Goal: Transaction & Acquisition: Purchase product/service

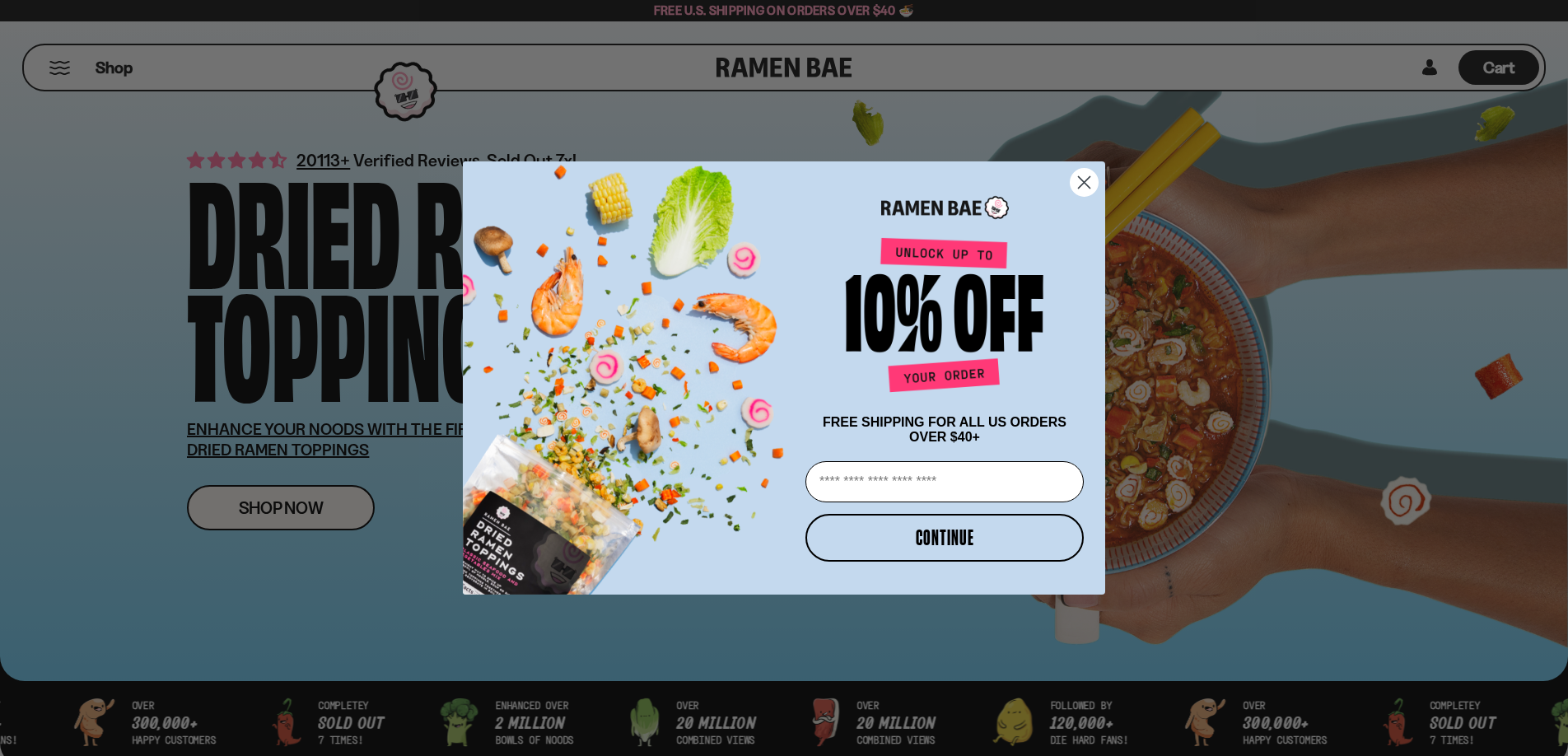
click at [885, 484] on input "Email" at bounding box center [944, 482] width 278 height 41
type input "**********"
click at [946, 550] on button "CONTINUE" at bounding box center [944, 538] width 278 height 47
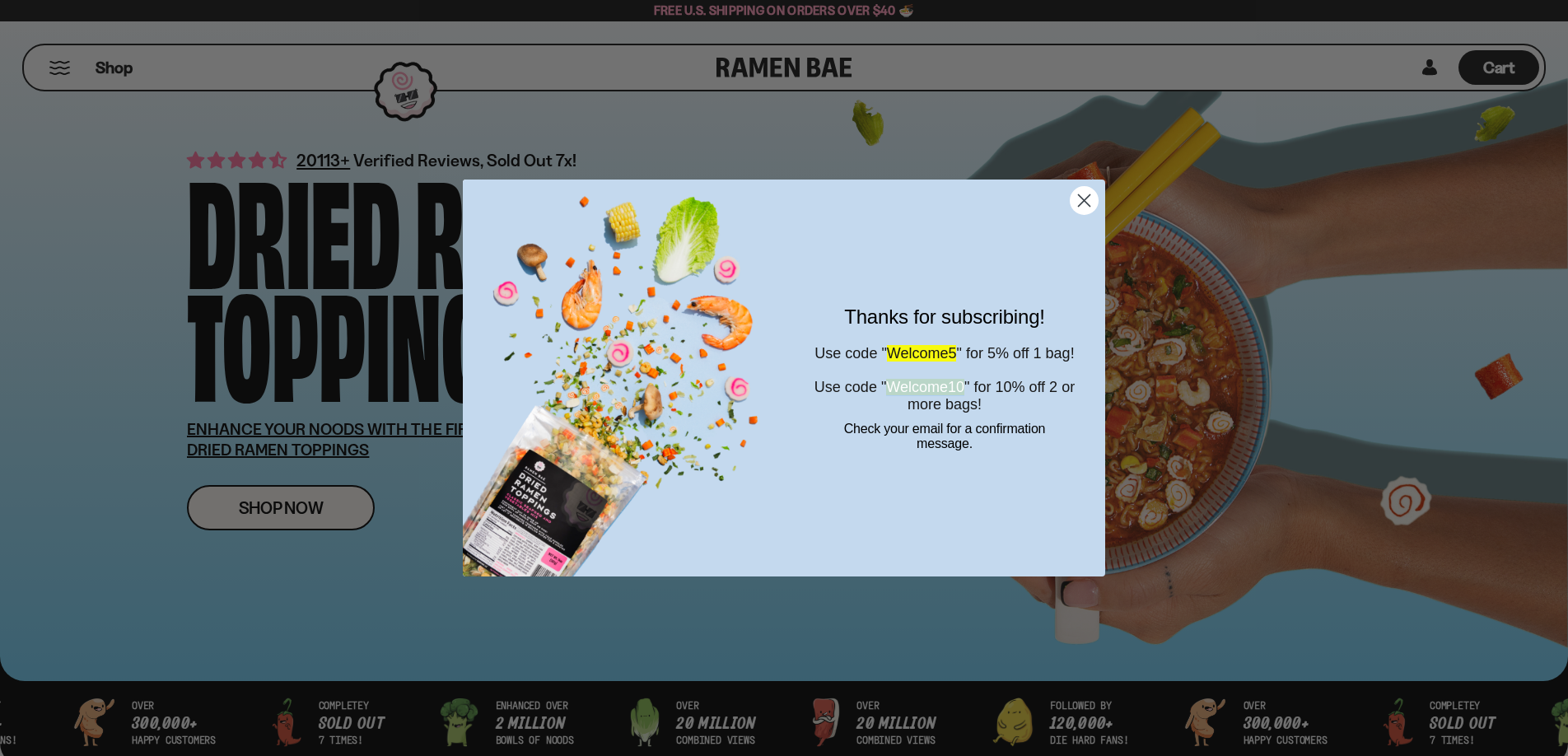
drag, startPoint x: 905, startPoint y: 400, endPoint x: 999, endPoint y: 400, distance: 94.0
click at [999, 400] on span "Use code " Welcome10 " for 10% off 2 or more bags!" at bounding box center [944, 396] width 260 height 34
copy span "Welcome10"
click at [1075, 205] on circle "Close dialog" at bounding box center [1084, 201] width 27 height 27
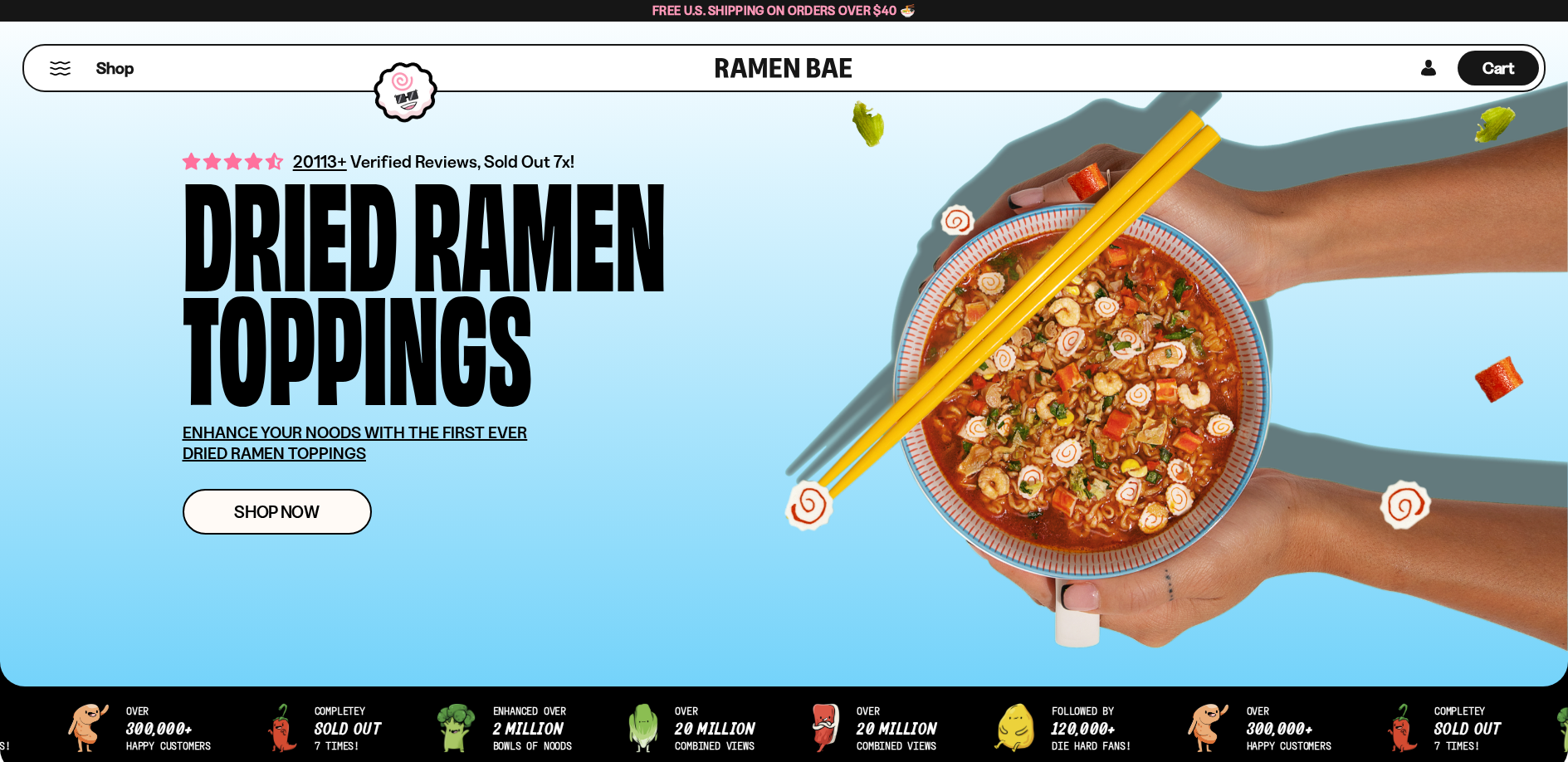
click at [29, 56] on div "Shop" at bounding box center [372, 68] width 687 height 45
click at [43, 65] on div "Shop" at bounding box center [372, 68] width 687 height 45
click at [53, 67] on button "Mobile Menu Trigger" at bounding box center [60, 68] width 22 height 15
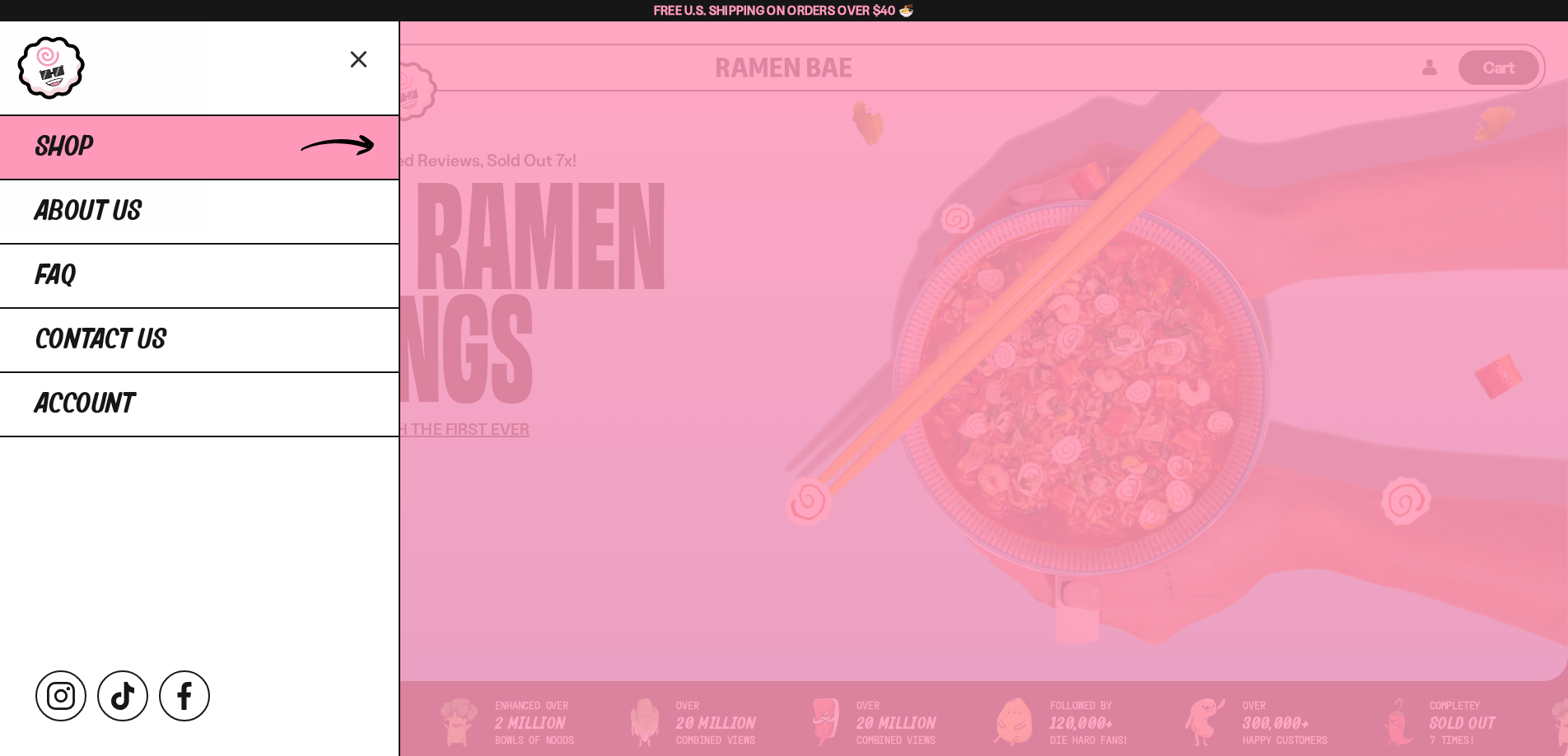
click at [84, 162] on span "Shop" at bounding box center [64, 147] width 58 height 30
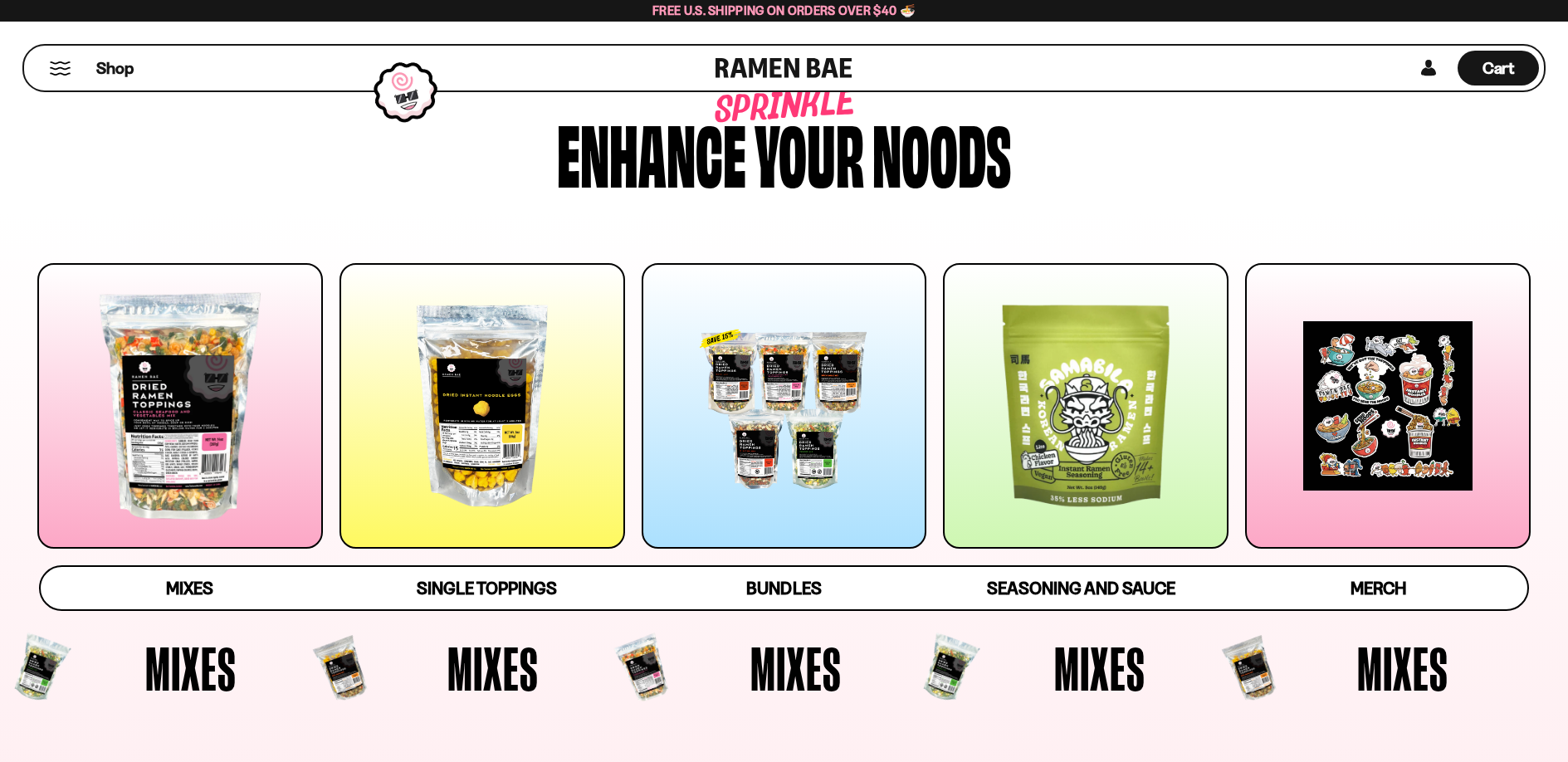
scroll to position [55, 0]
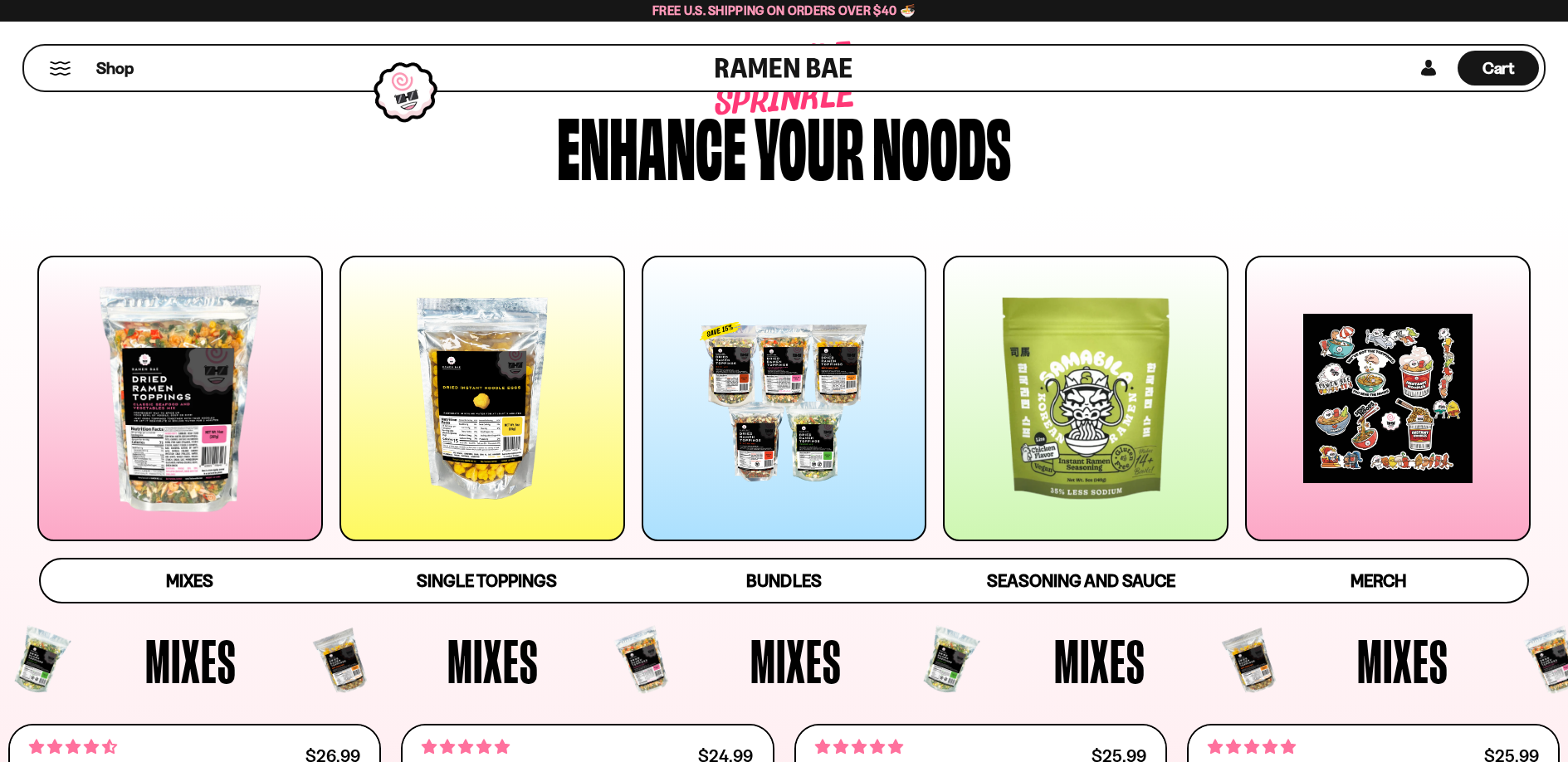
click at [191, 431] on div at bounding box center [180, 398] width 286 height 286
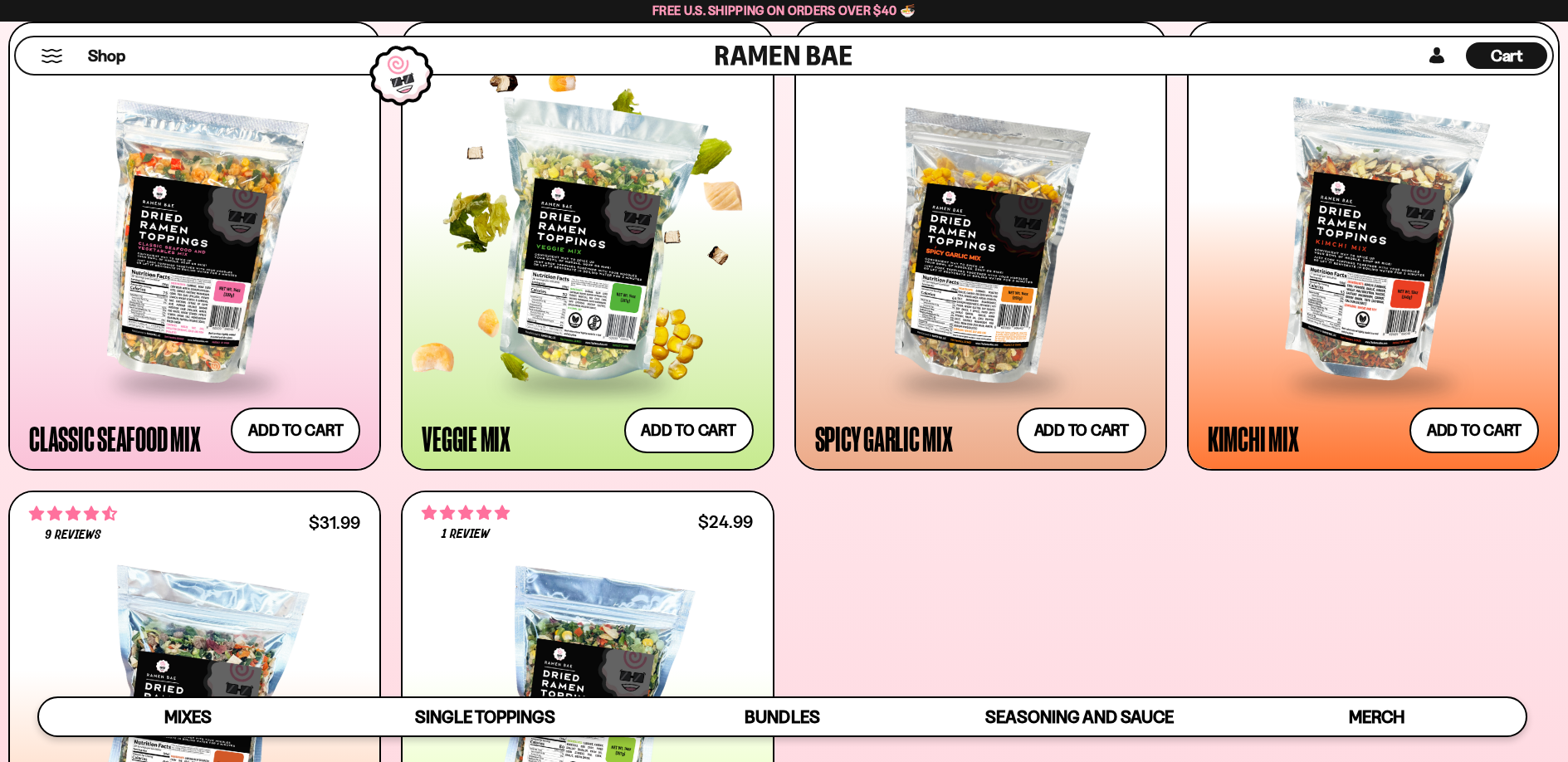
scroll to position [753, 0]
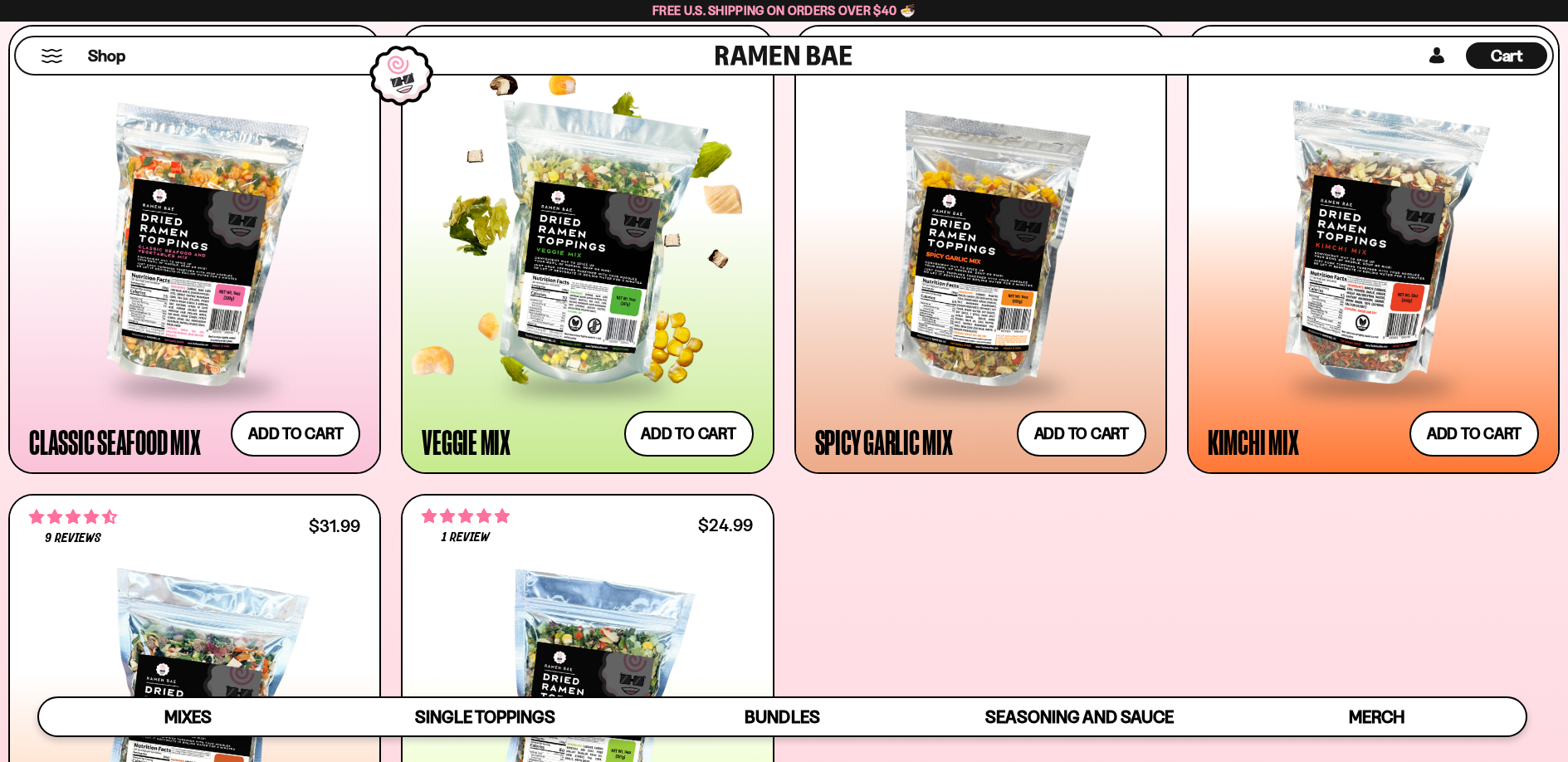
click at [569, 276] on div at bounding box center [587, 247] width 331 height 273
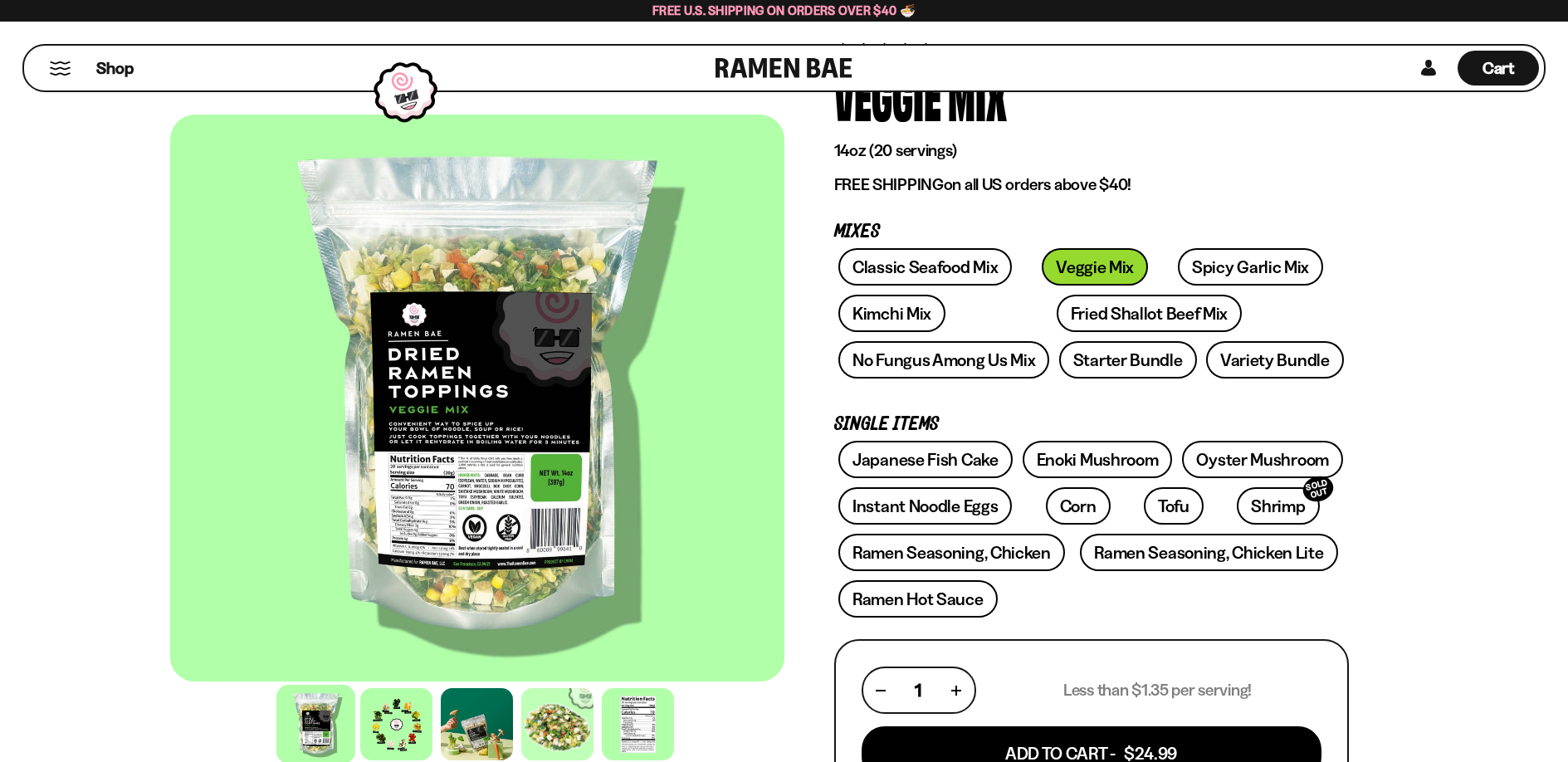
scroll to position [250, 0]
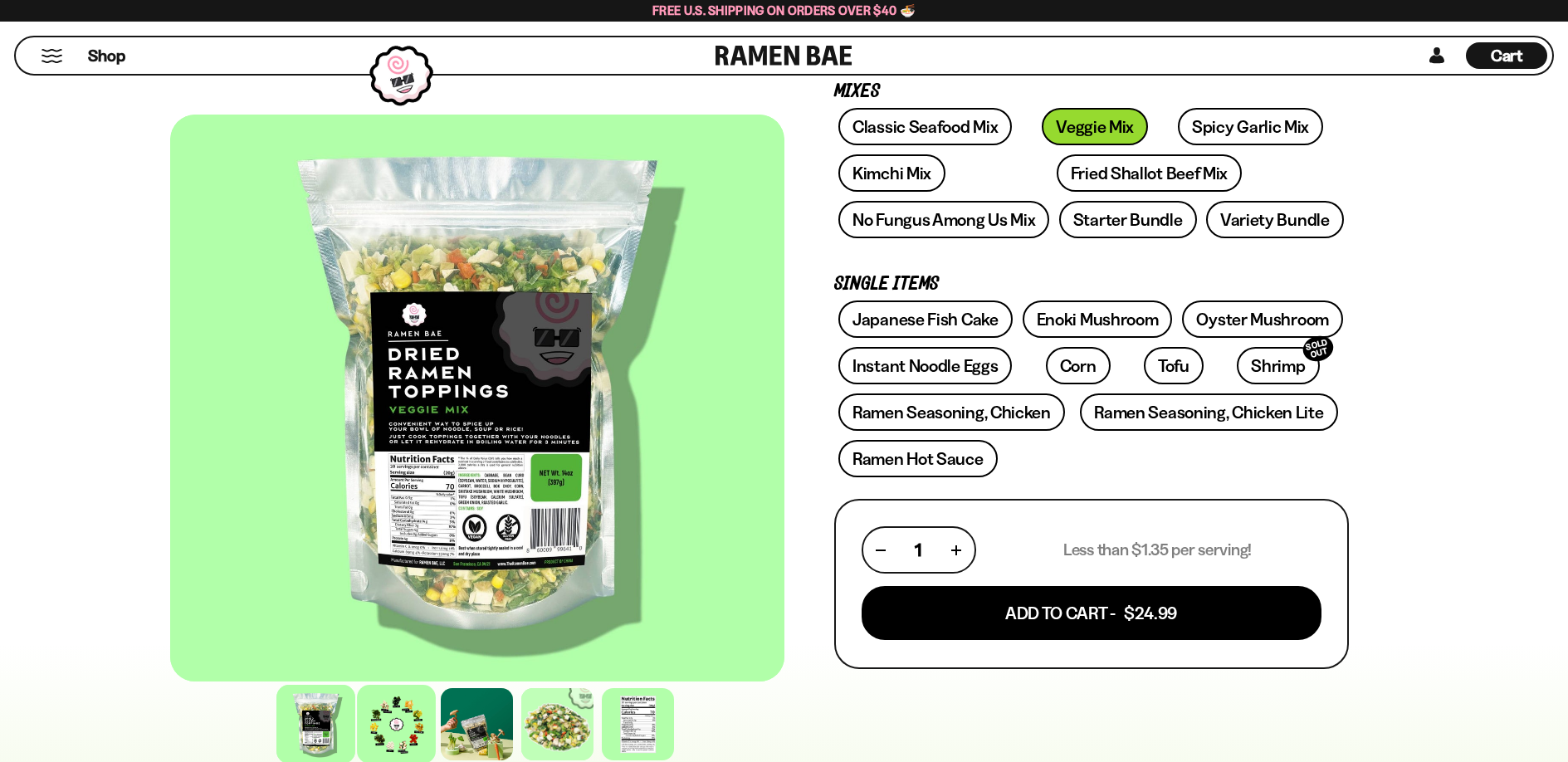
click at [382, 729] on div at bounding box center [396, 724] width 78 height 79
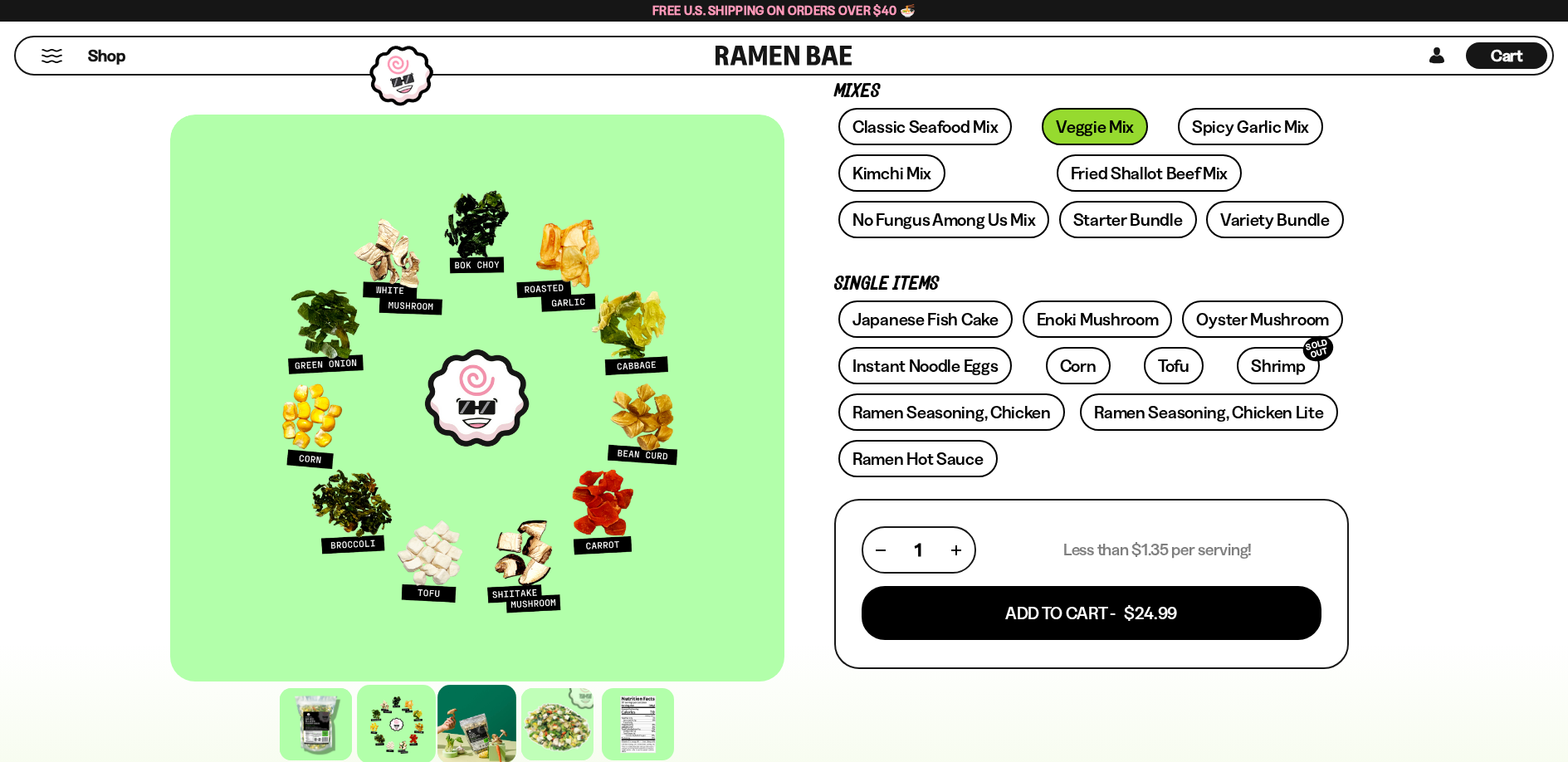
click at [467, 726] on div at bounding box center [477, 724] width 78 height 79
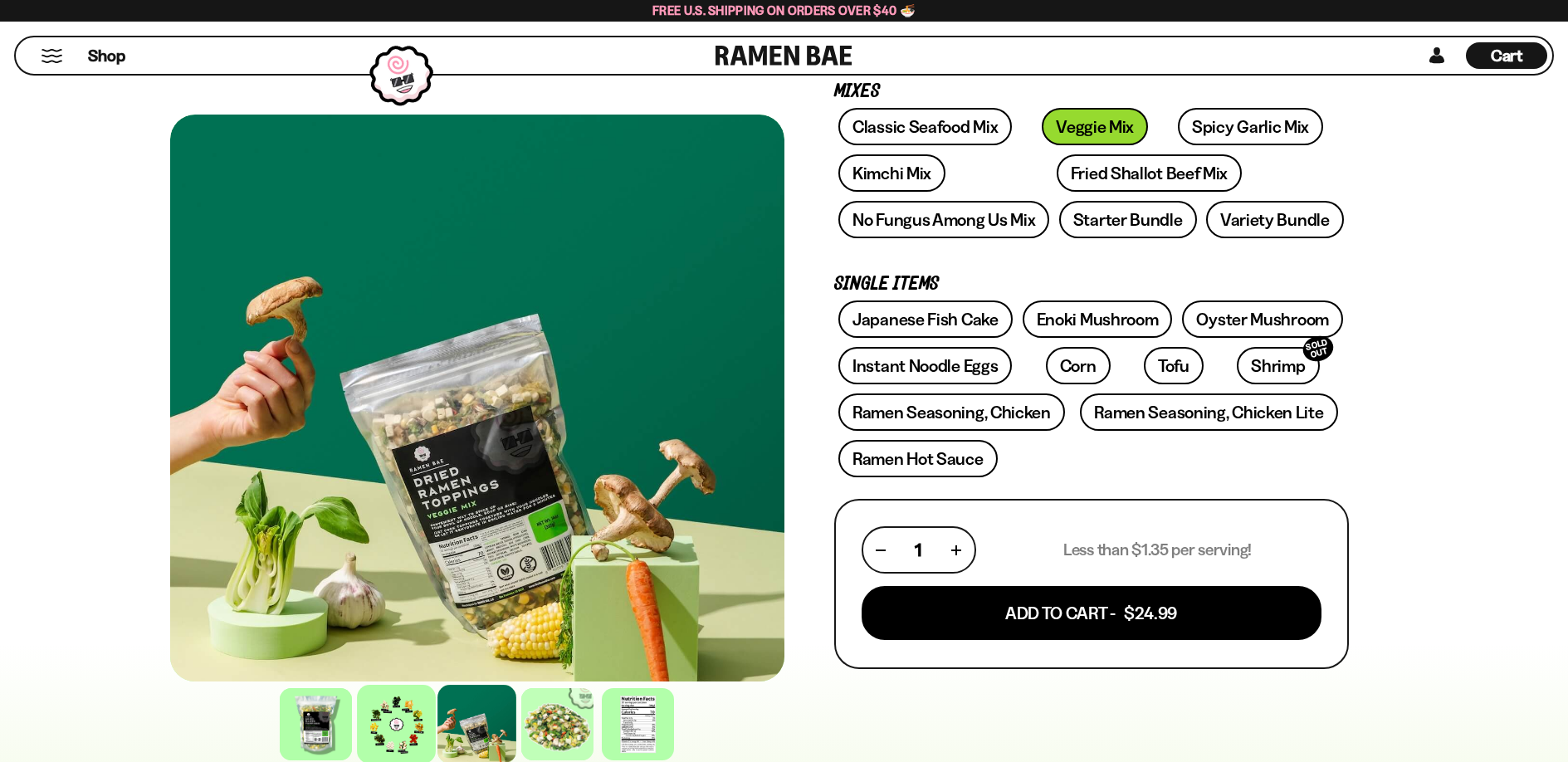
click at [415, 725] on div at bounding box center [396, 724] width 78 height 79
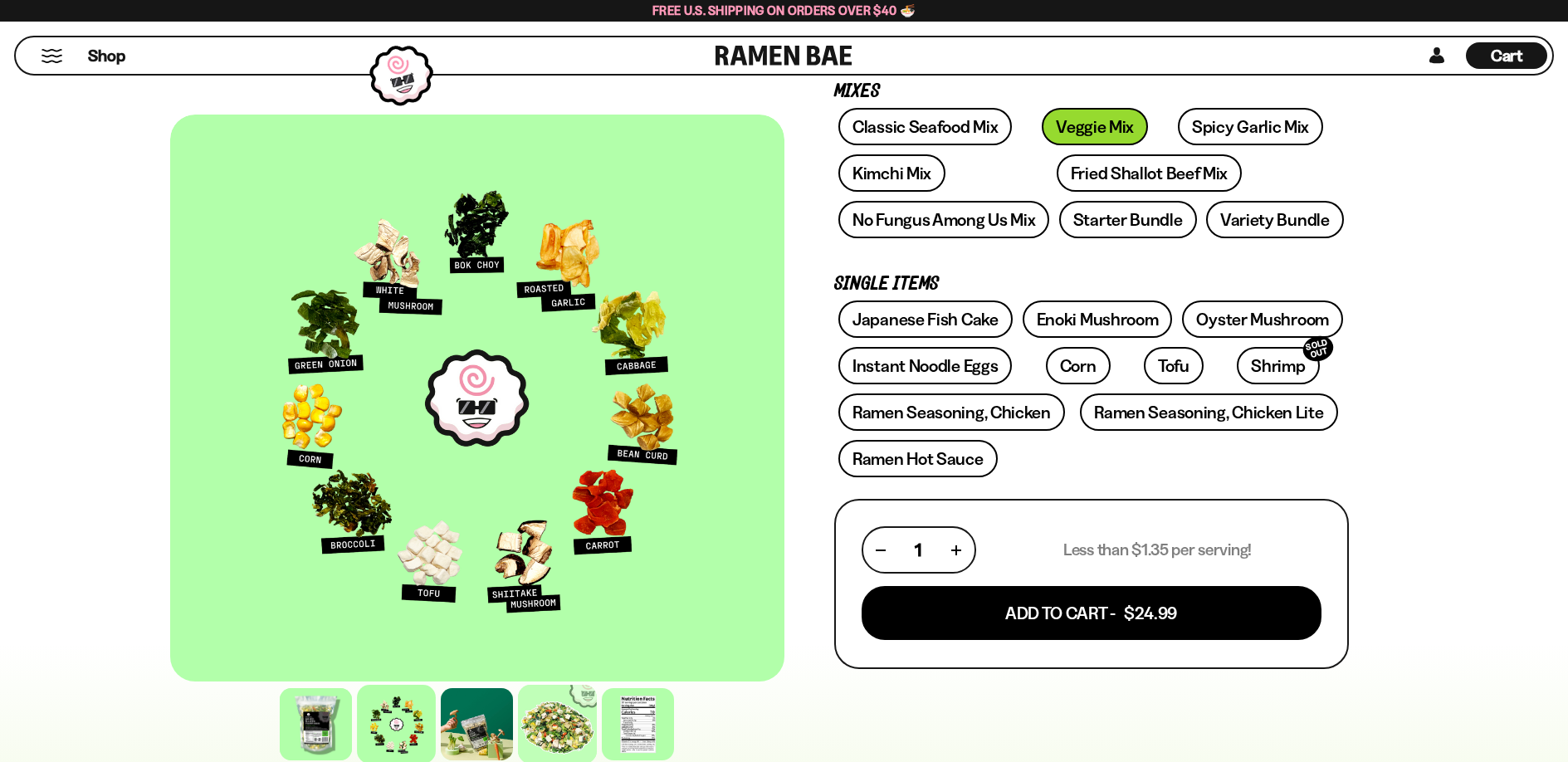
click at [534, 725] on div at bounding box center [557, 724] width 78 height 79
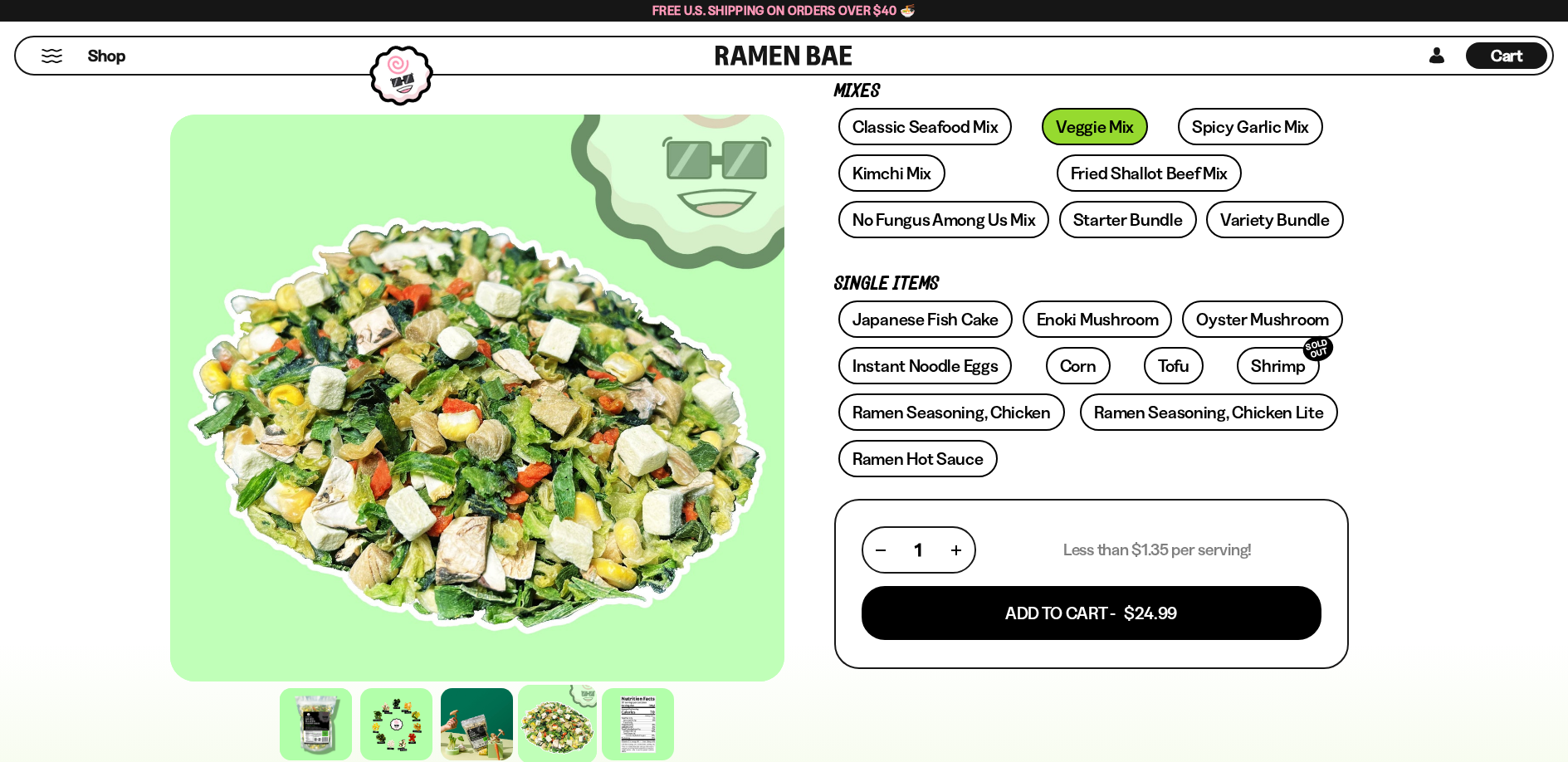
click at [590, 721] on div at bounding box center [557, 724] width 78 height 79
click at [624, 722] on div at bounding box center [638, 724] width 78 height 79
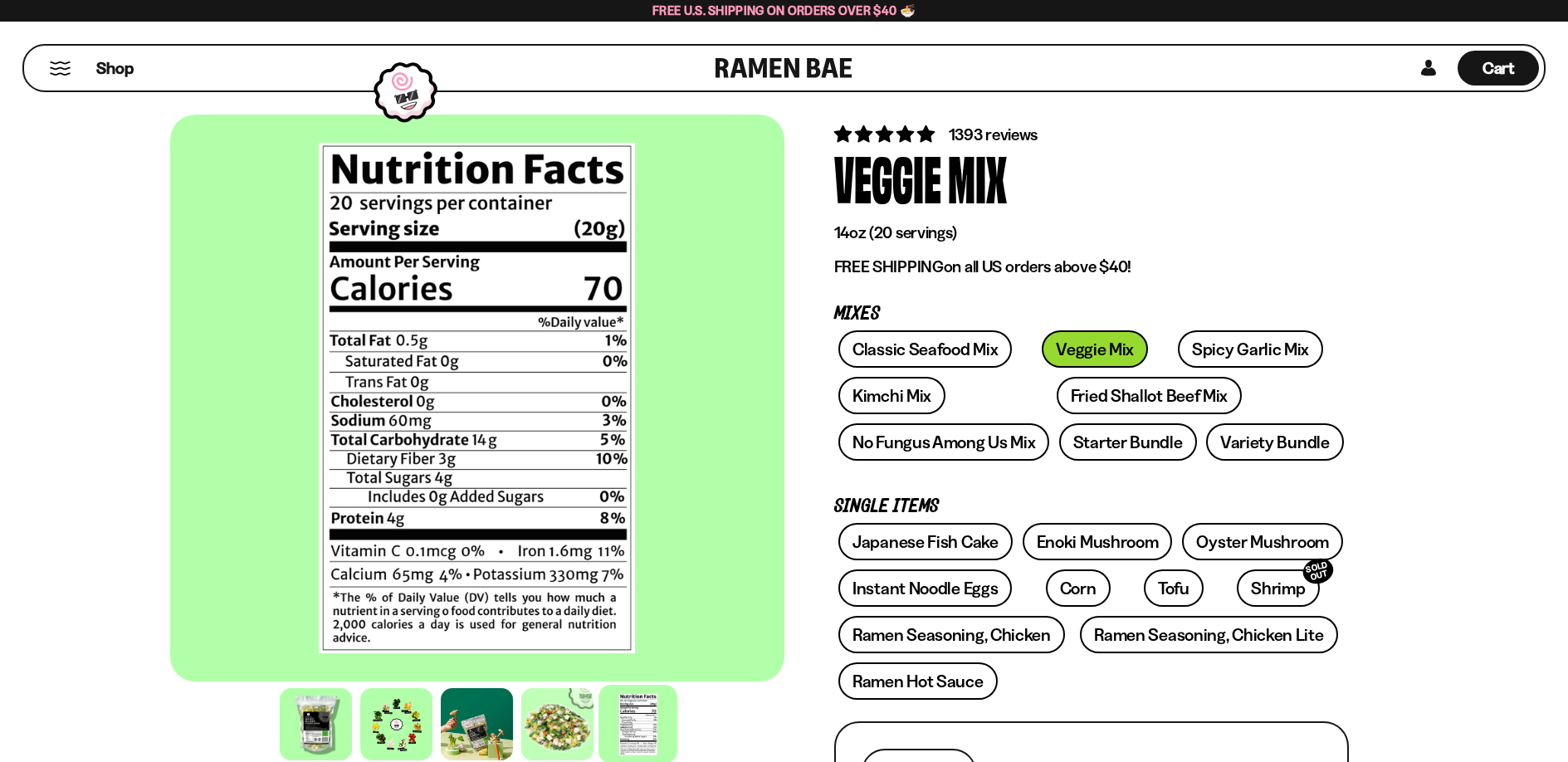
scroll to position [0, 0]
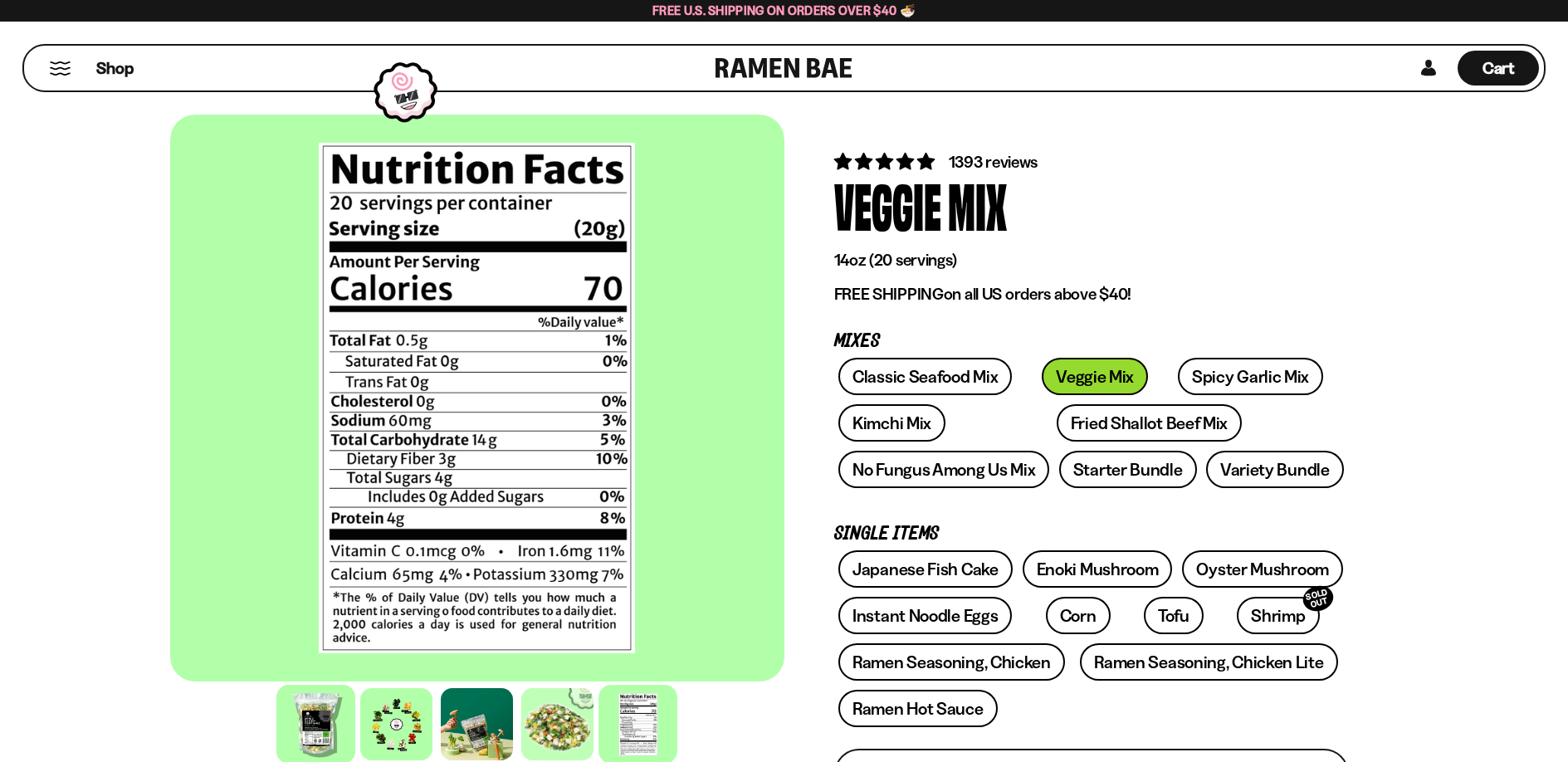
click at [312, 699] on div at bounding box center [316, 724] width 78 height 79
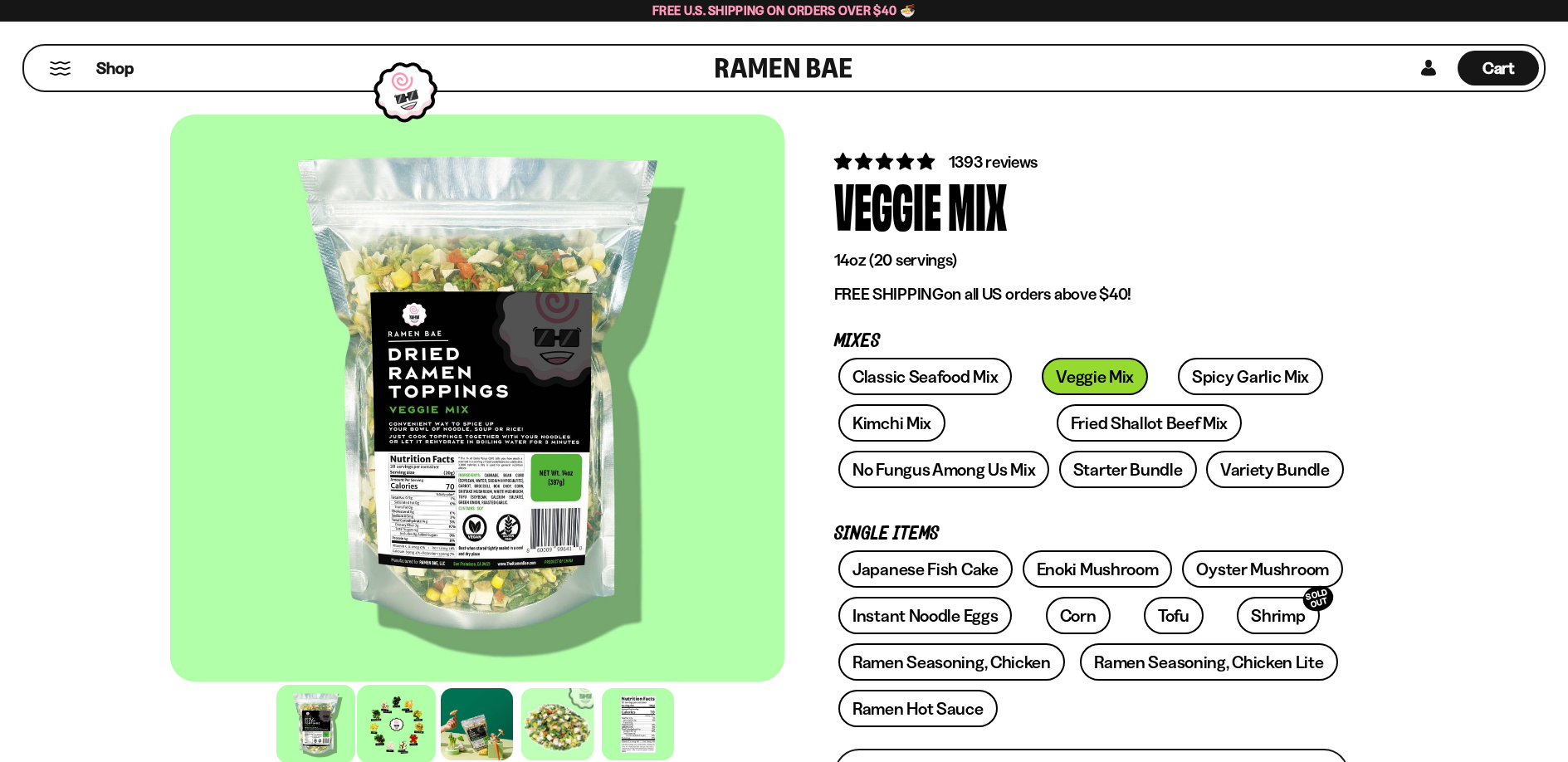
click at [407, 702] on div at bounding box center [396, 724] width 78 height 79
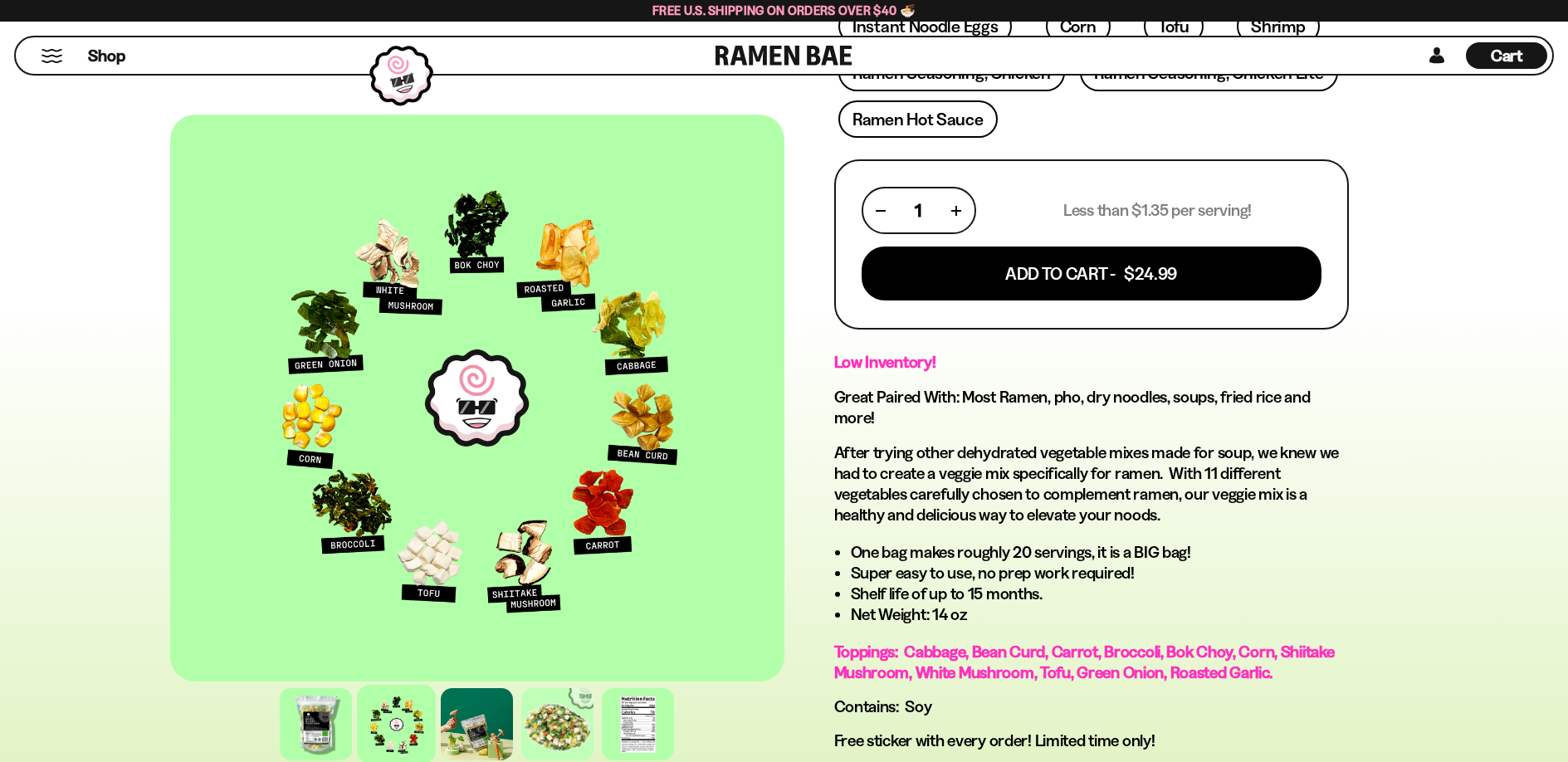
scroll to position [589, 0]
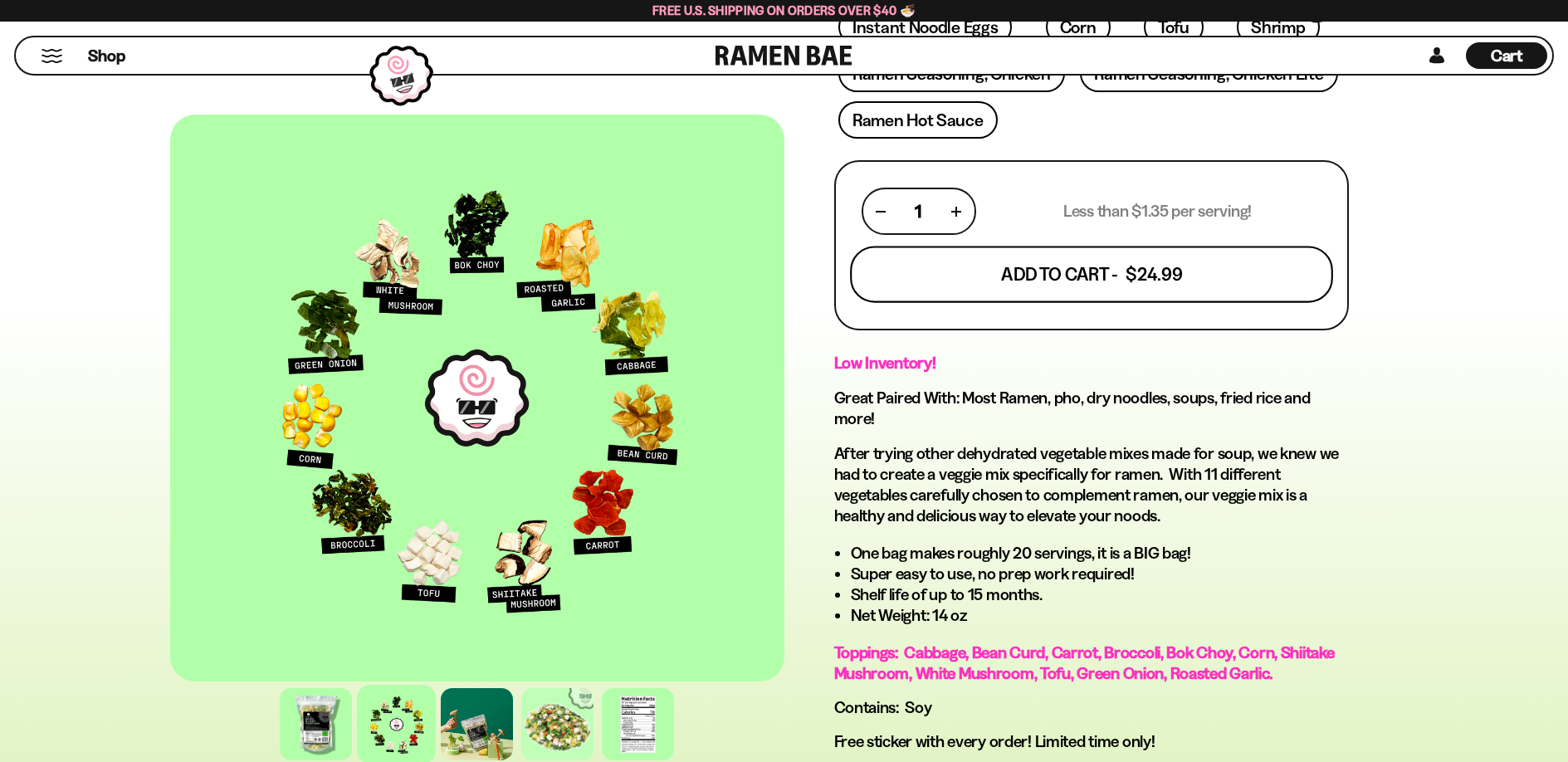
click at [999, 288] on button "Add To Cart - $24.99" at bounding box center [1091, 275] width 483 height 56
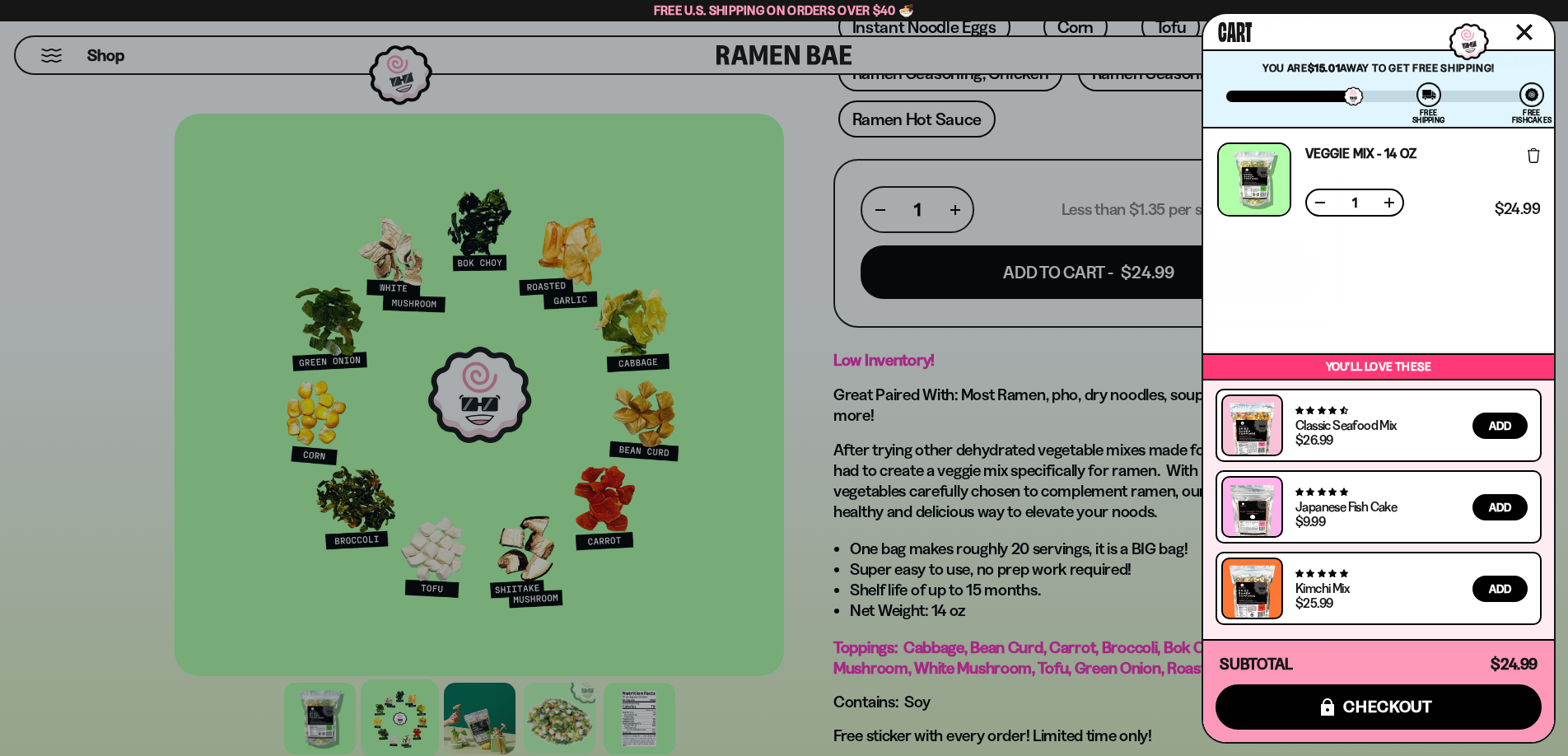
click at [959, 419] on div at bounding box center [784, 378] width 1568 height 756
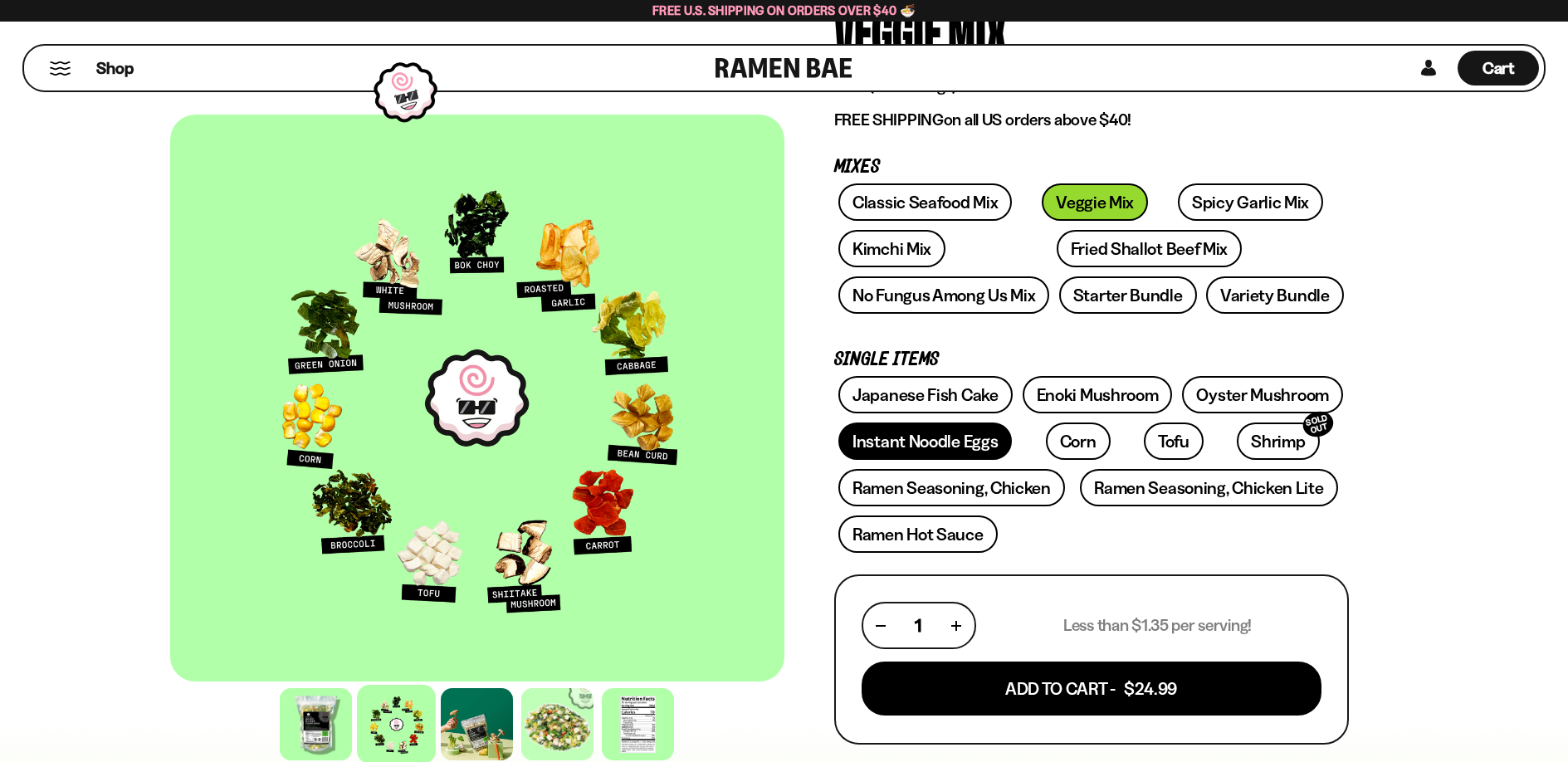
scroll to position [184, 0]
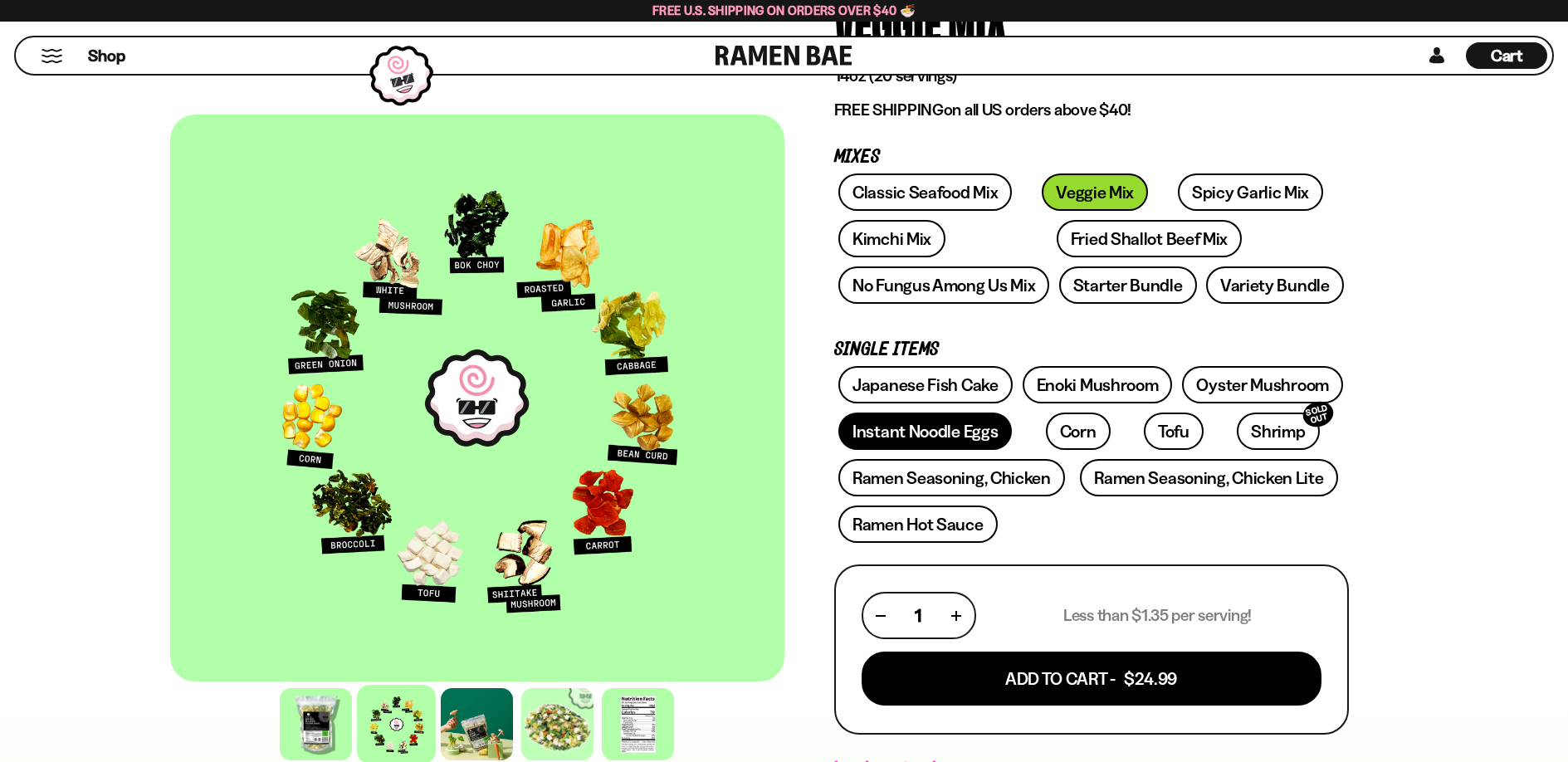
click at [935, 431] on link "Instant Noodle Eggs" at bounding box center [925, 432] width 173 height 38
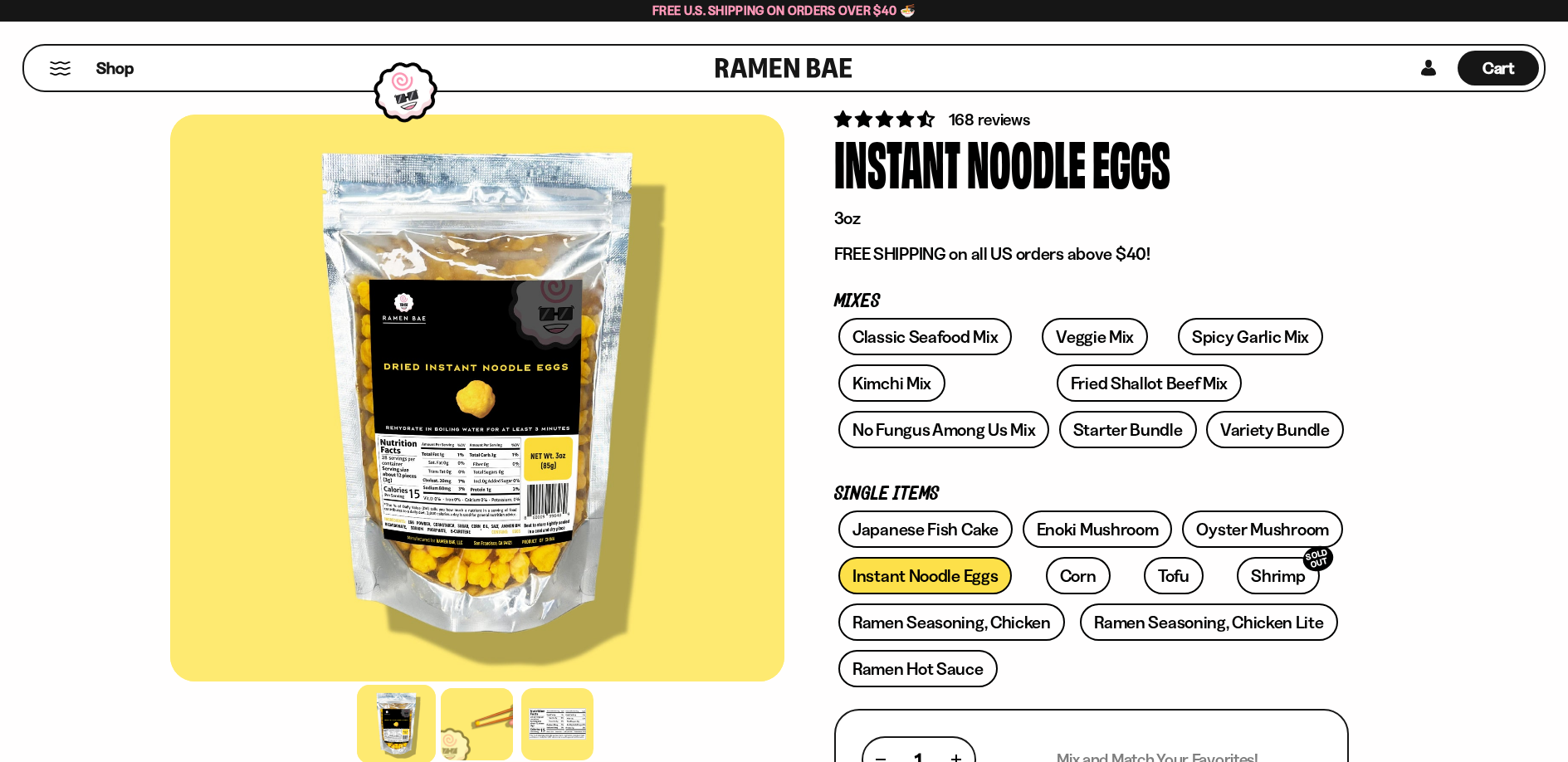
scroll to position [143, 0]
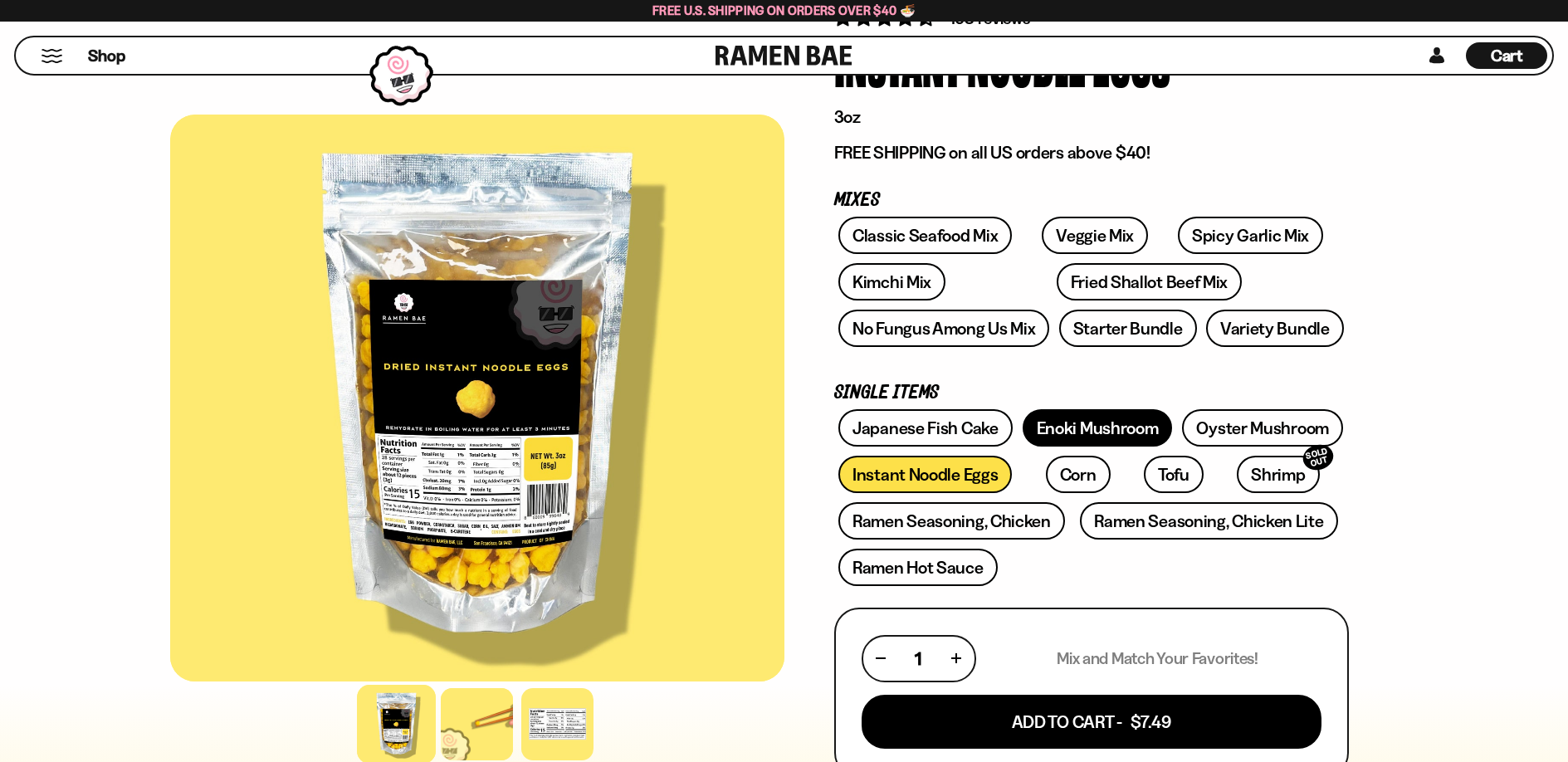
click at [1083, 428] on link "Enoki Mushroom" at bounding box center [1098, 428] width 150 height 38
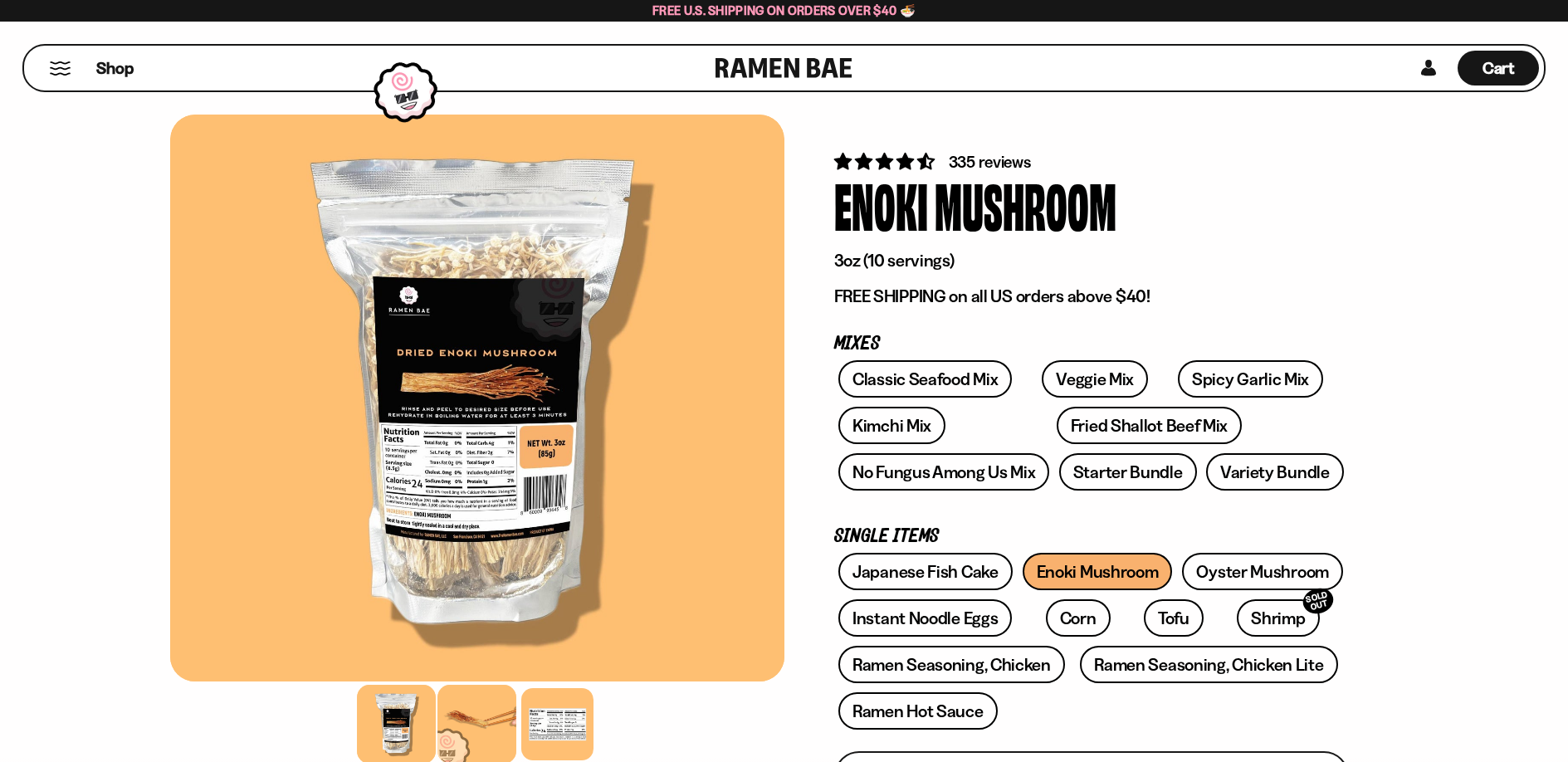
click at [495, 730] on div at bounding box center [477, 724] width 78 height 79
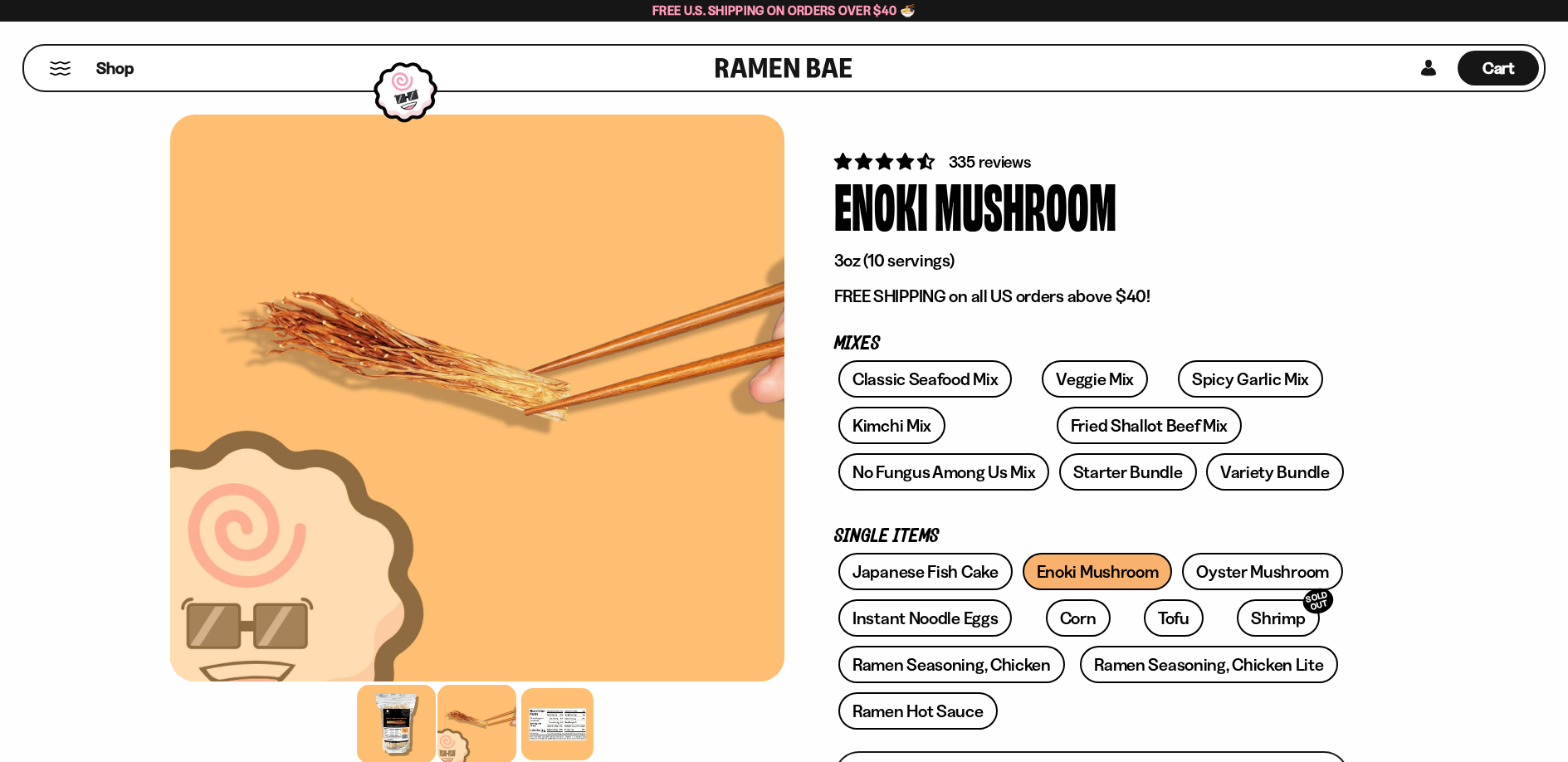
click at [386, 729] on div at bounding box center [396, 724] width 78 height 79
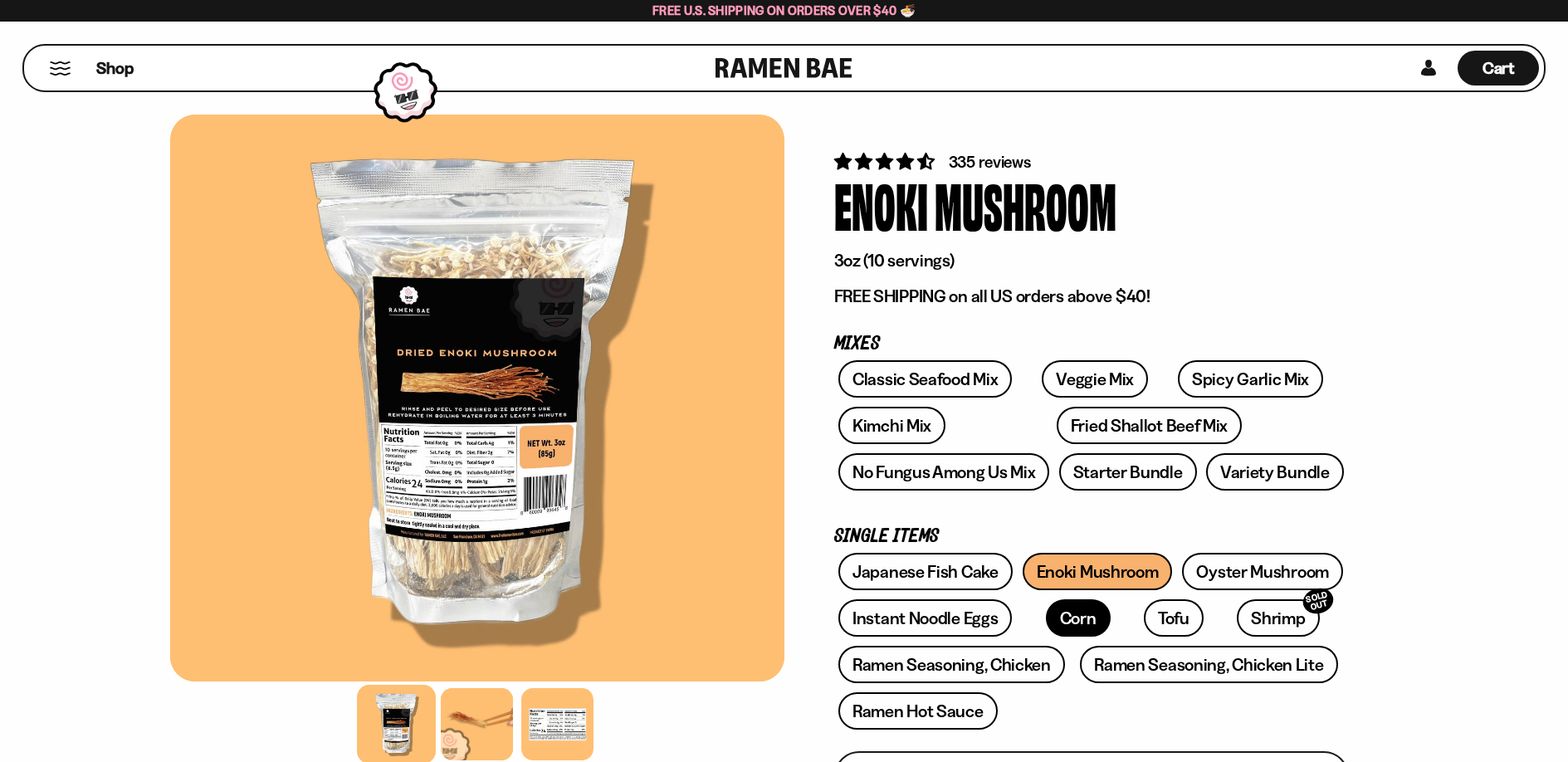
scroll to position [347, 0]
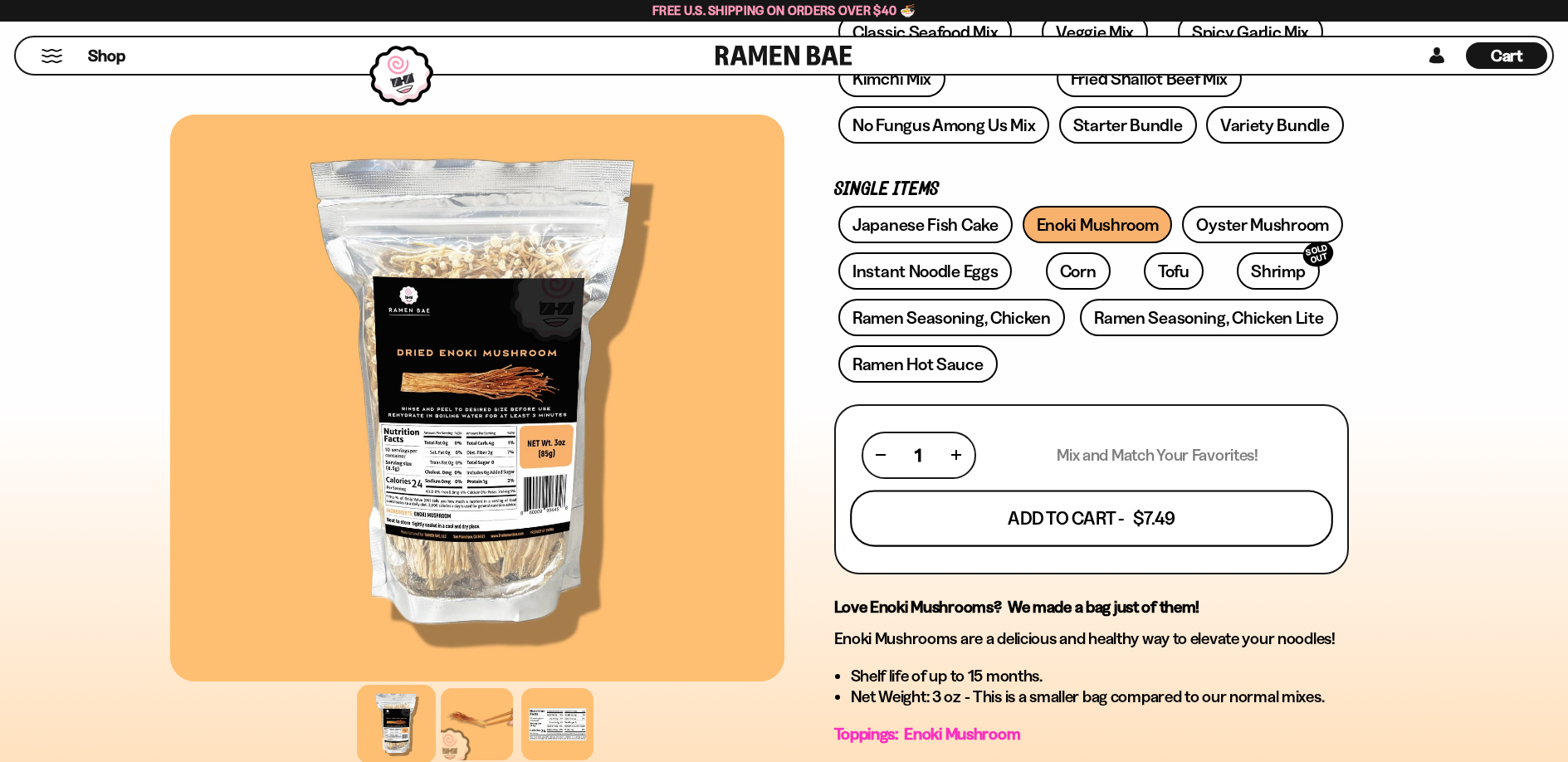
click at [1071, 509] on button "Add To Cart - $7.49" at bounding box center [1091, 518] width 483 height 56
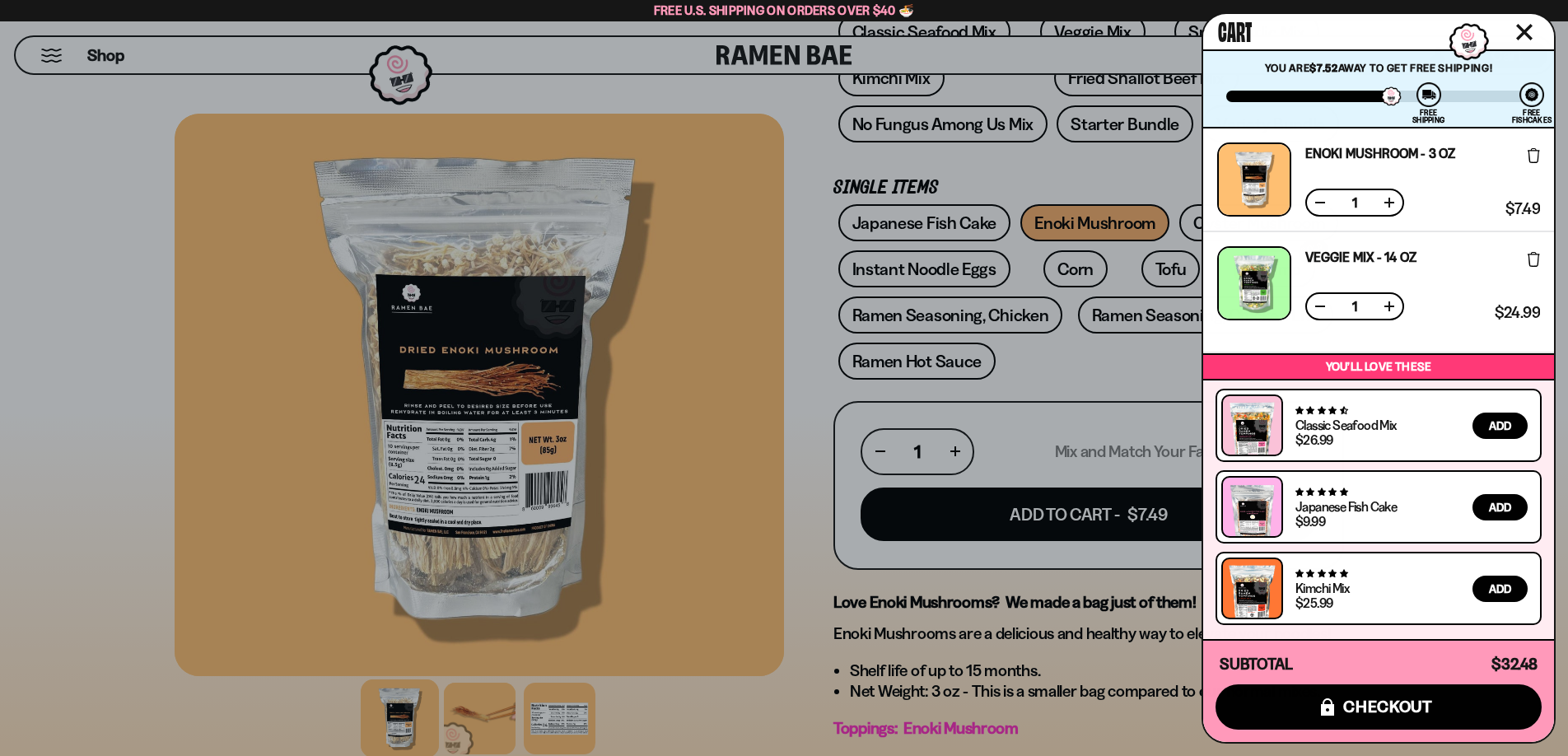
click at [1056, 358] on div at bounding box center [784, 378] width 1568 height 756
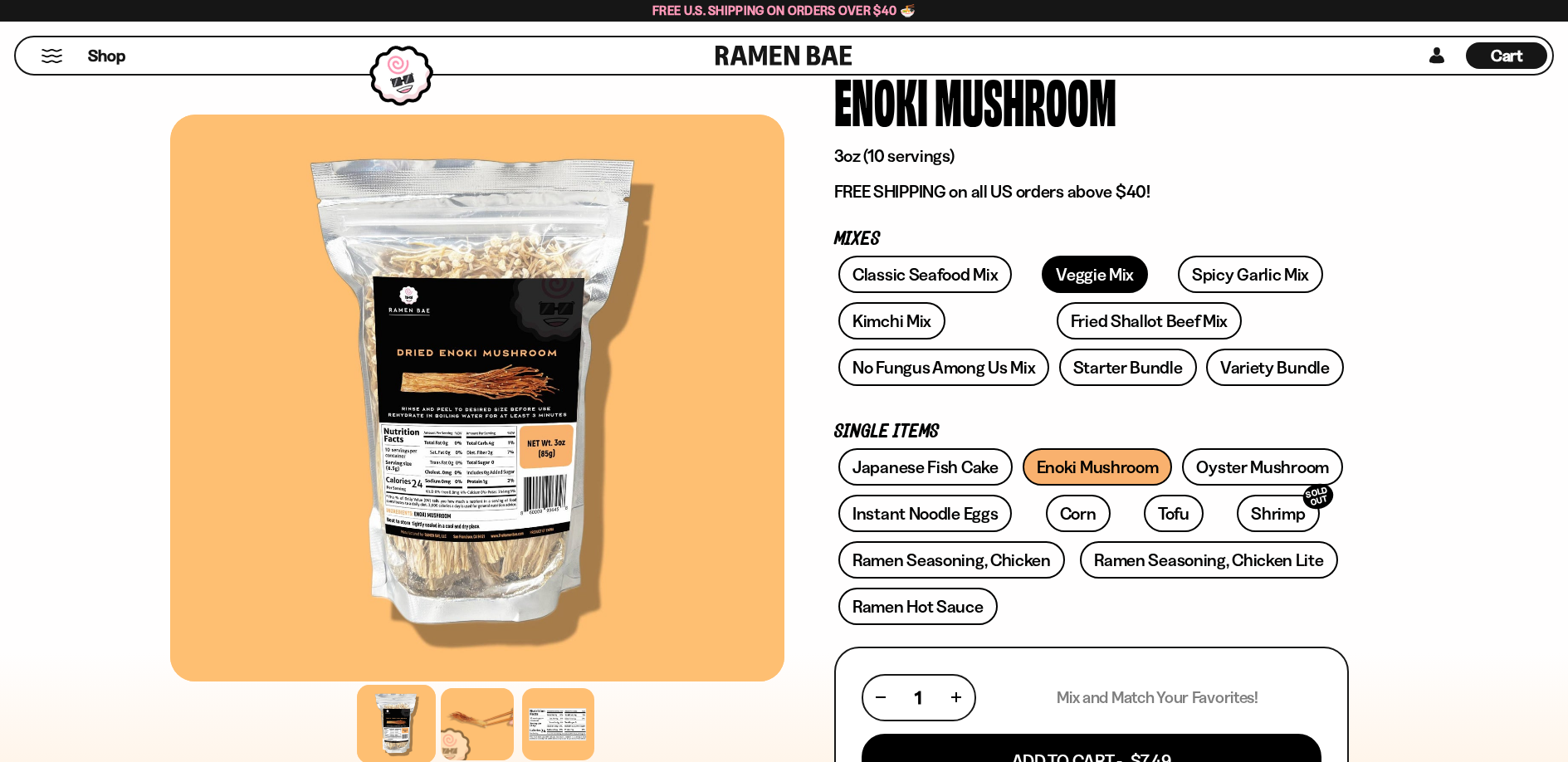
scroll to position [94, 0]
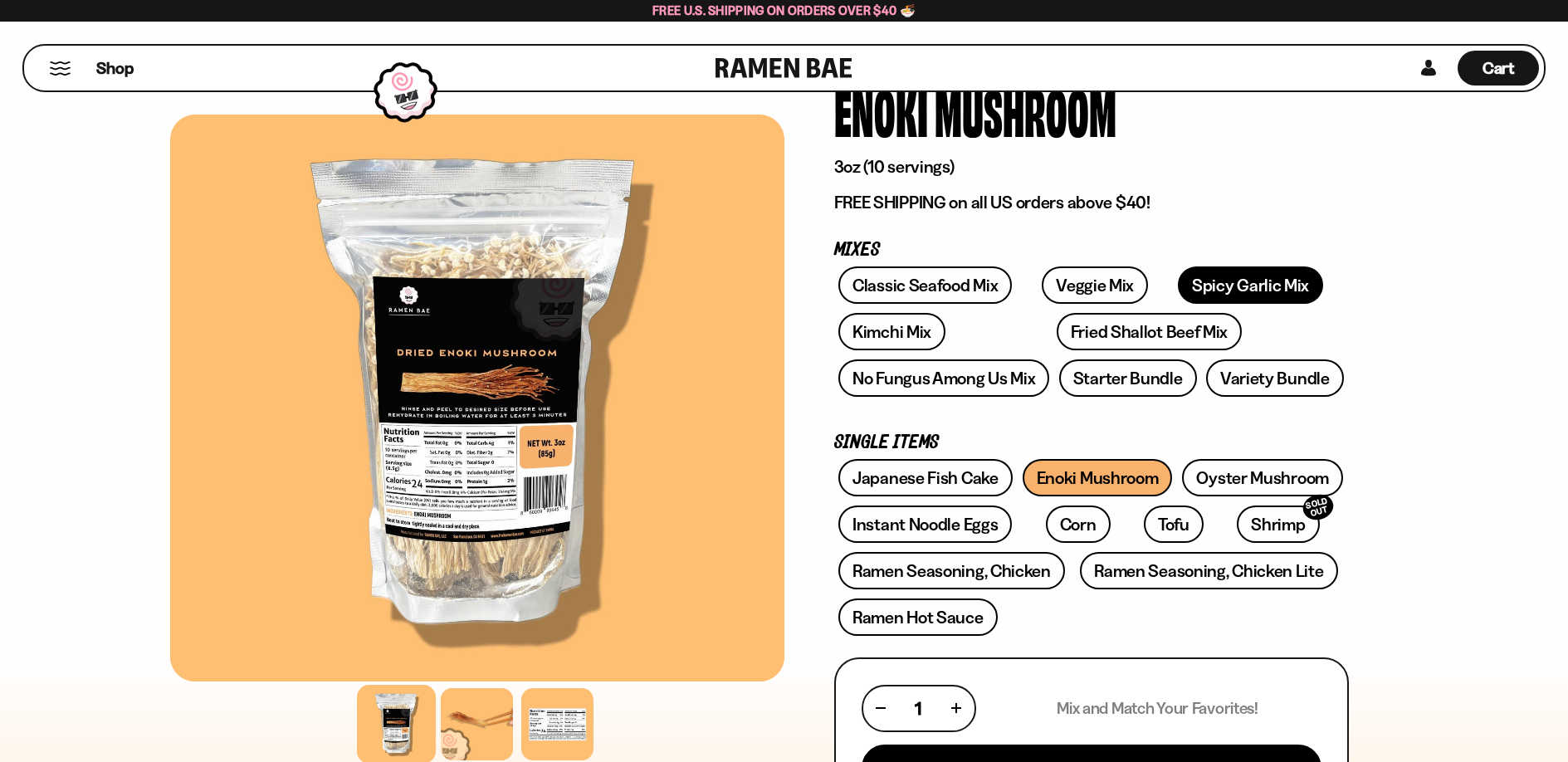
click at [1188, 288] on link "Spicy Garlic Mix" at bounding box center [1251, 285] width 145 height 38
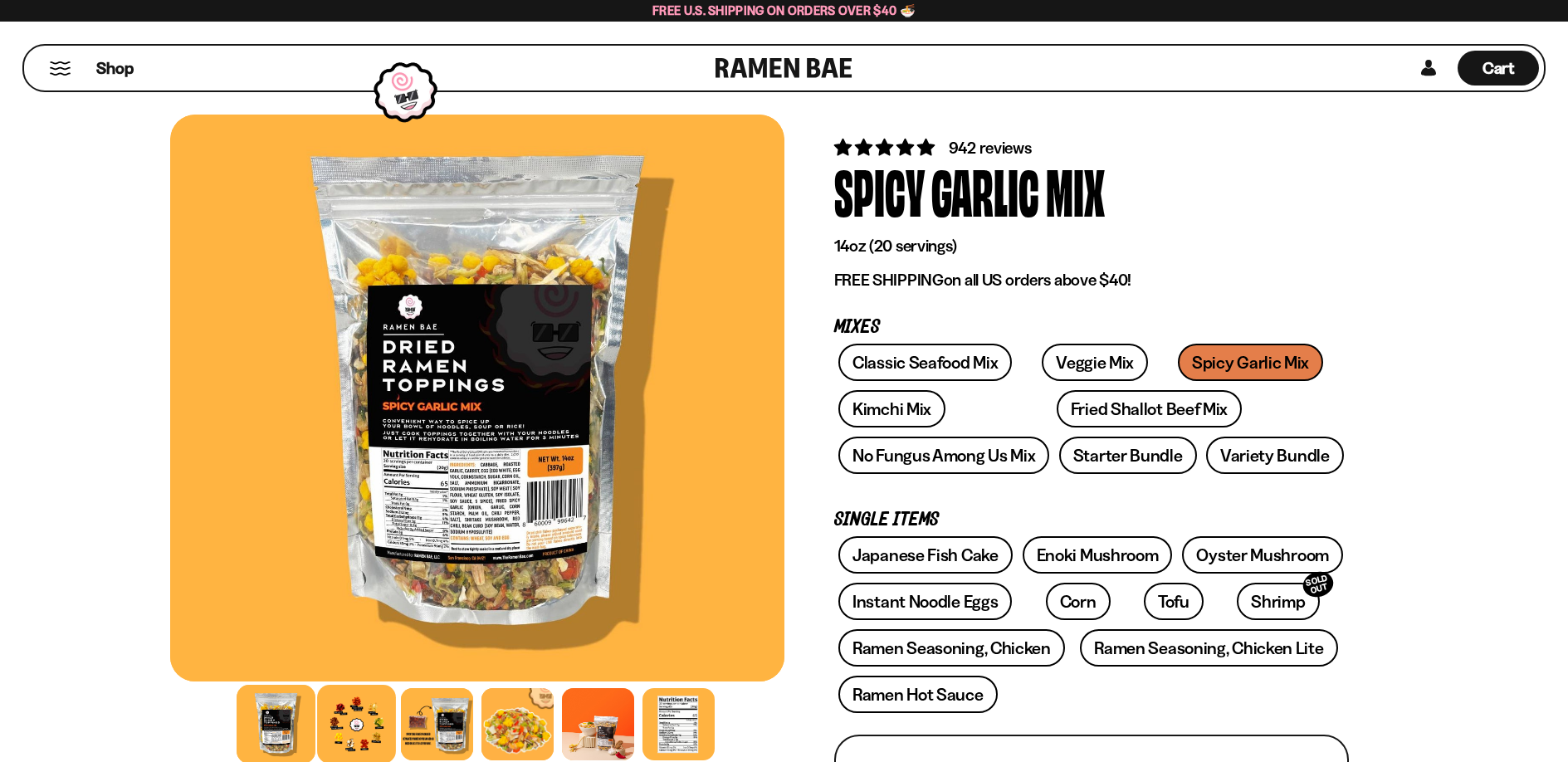
scroll to position [32, 0]
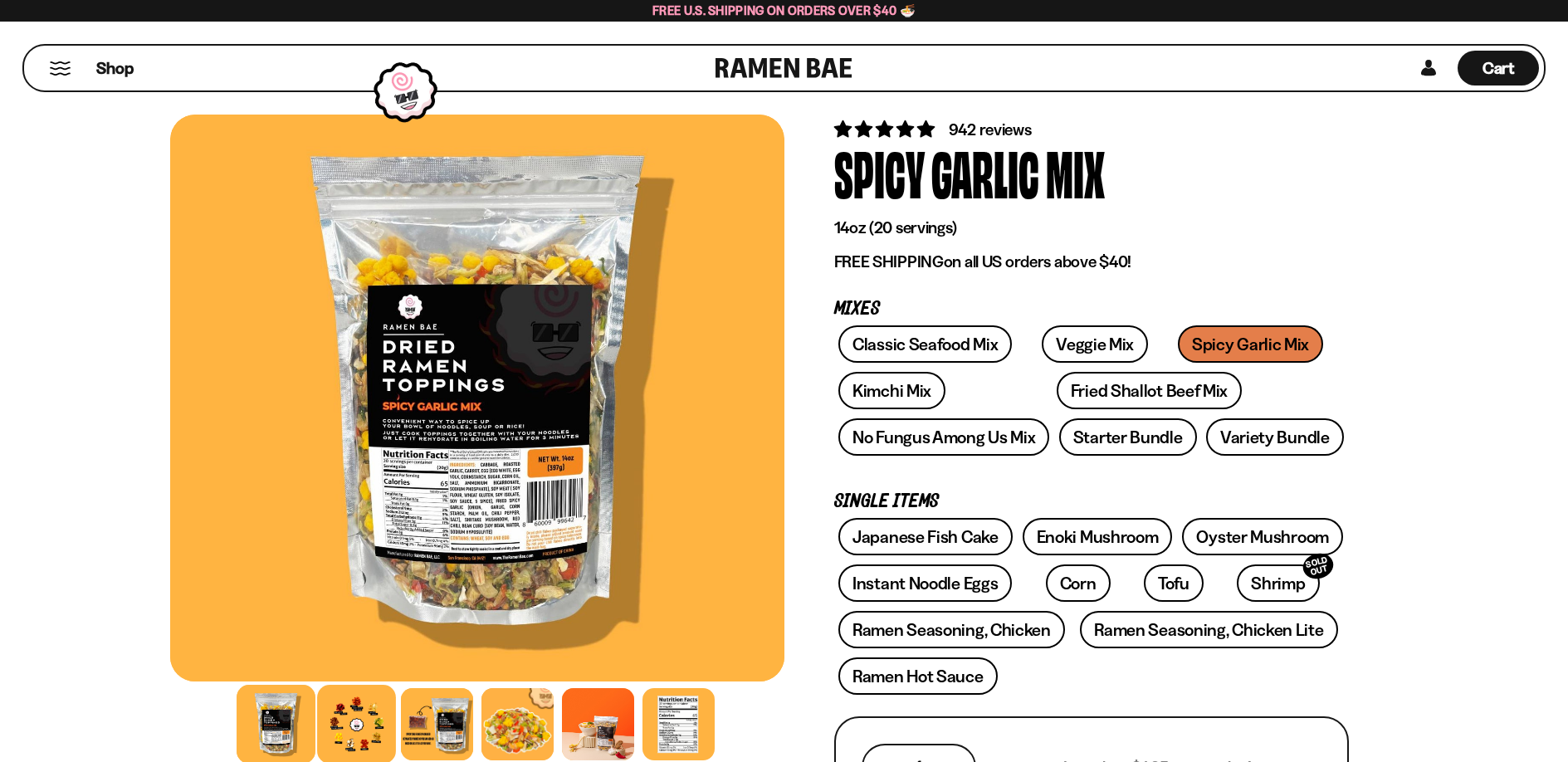
click at [357, 698] on div at bounding box center [357, 724] width 78 height 79
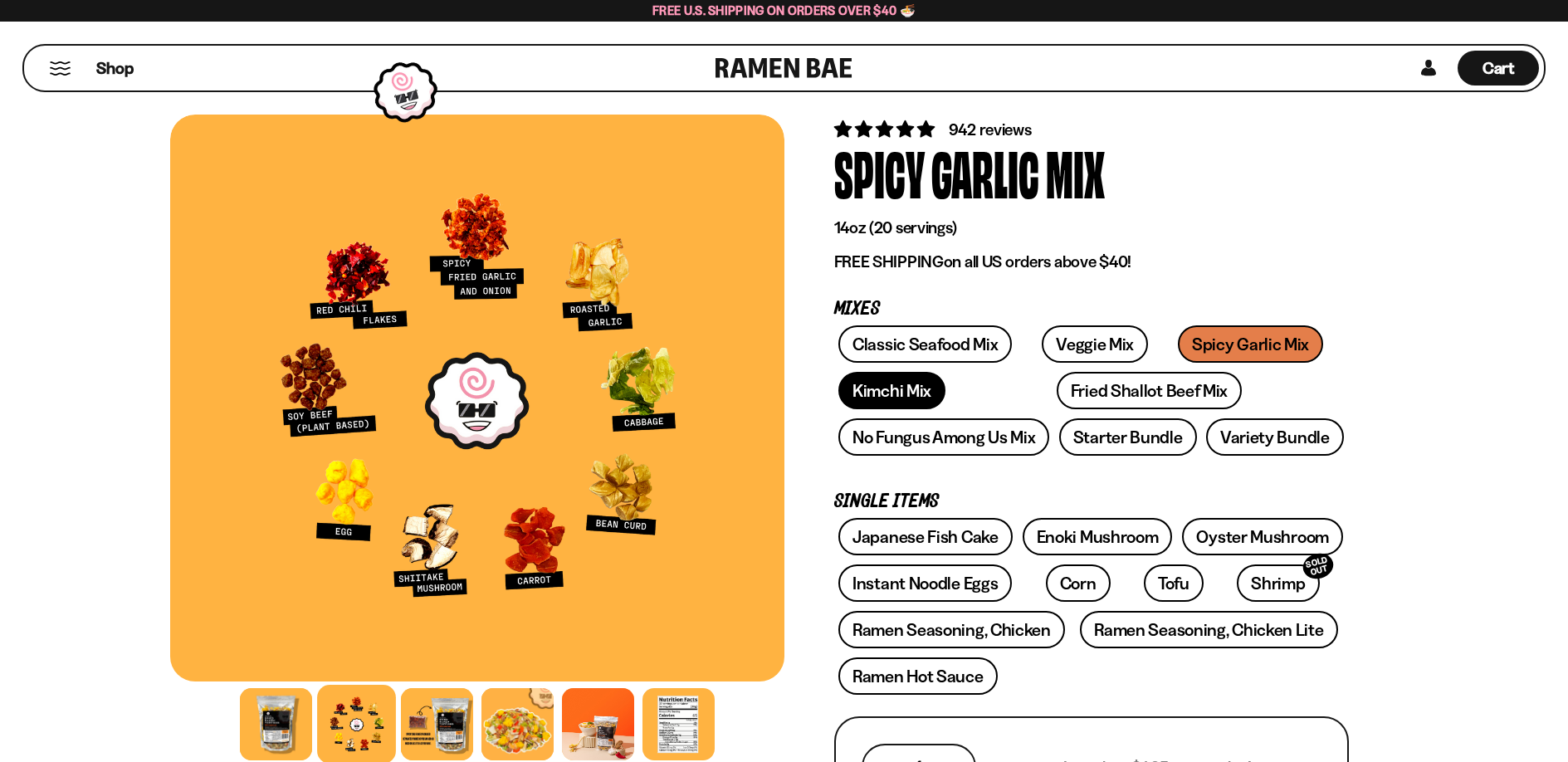
click at [886, 406] on link "Kimchi Mix" at bounding box center [892, 391] width 107 height 38
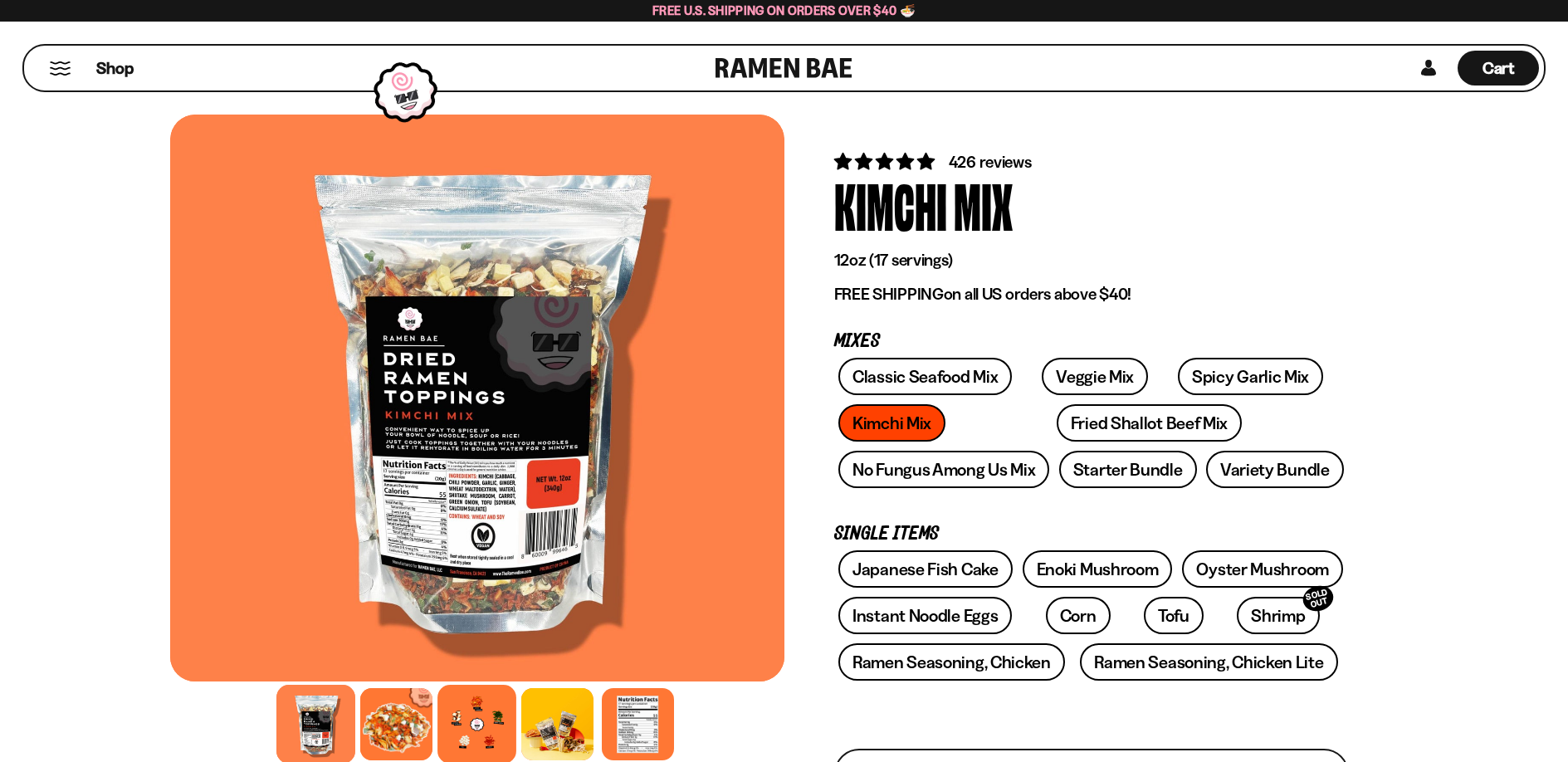
click at [479, 732] on div at bounding box center [477, 724] width 78 height 79
